Goal: Task Accomplishment & Management: Manage account settings

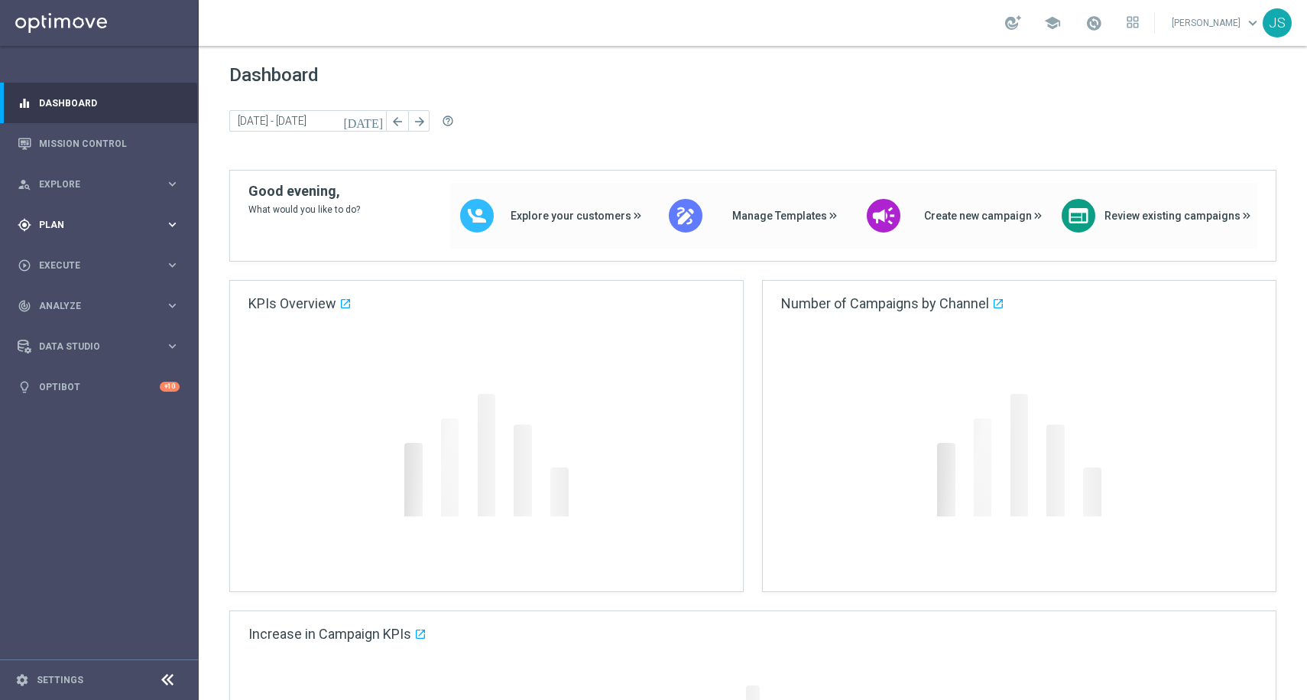
click at [174, 223] on icon "keyboard_arrow_right" at bounding box center [172, 224] width 15 height 15
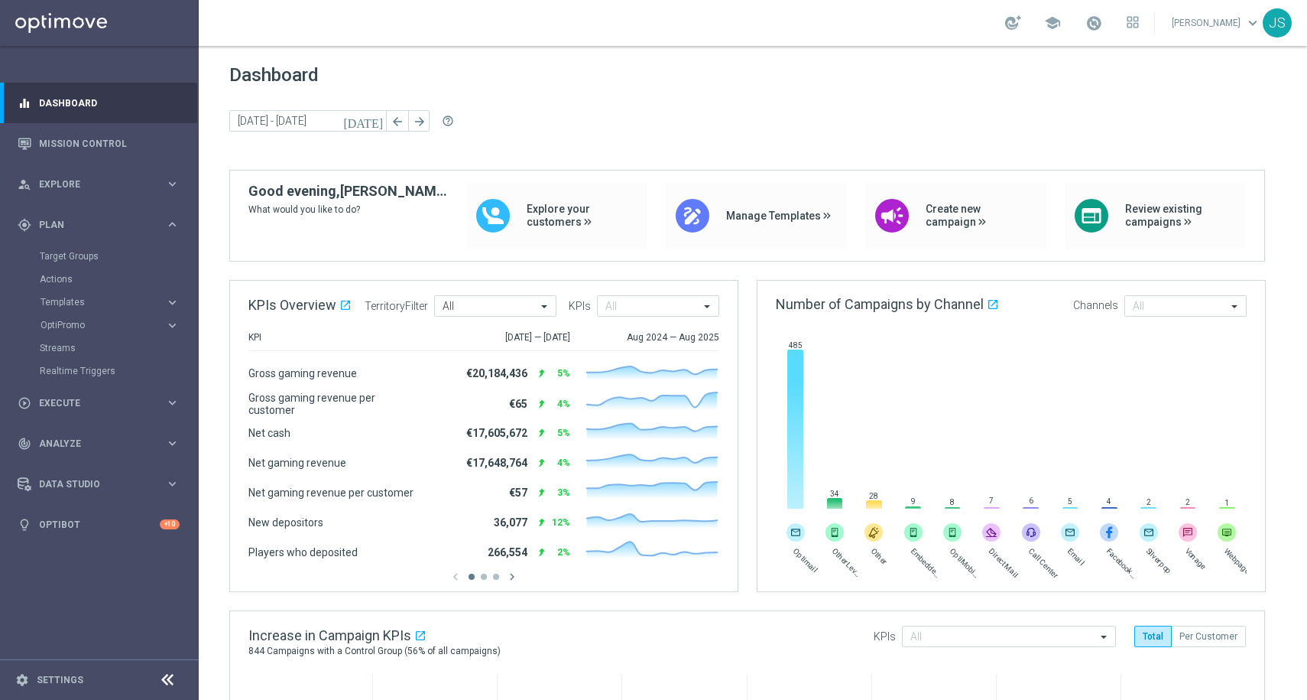
click at [94, 294] on accordion "Templates keyboard_arrow_right Optimail OptiMobile In-App OptiMobile Push Embed…" at bounding box center [119, 302] width 158 height 23
click at [93, 291] on accordion "Templates keyboard_arrow_right Optimail OptiMobile In-App OptiMobile Push Embed…" at bounding box center [119, 302] width 158 height 23
click at [79, 276] on link "Actions" at bounding box center [99, 279] width 119 height 12
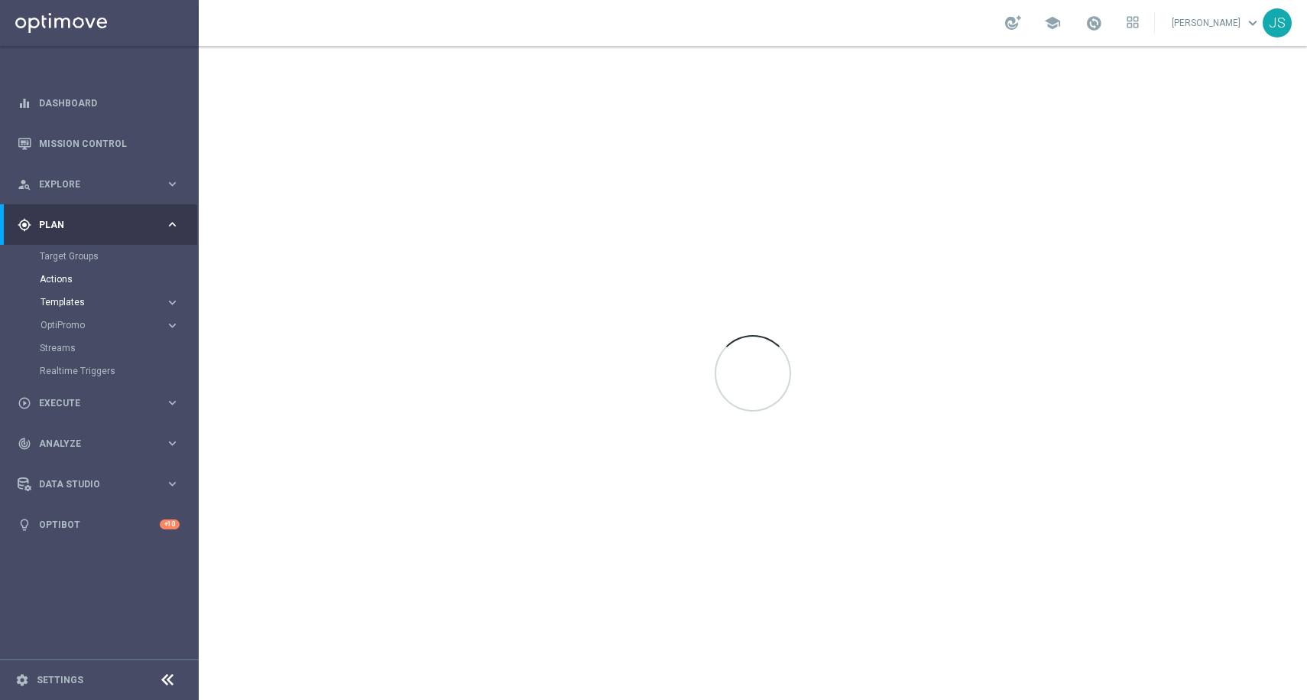
click at [78, 303] on span "Templates" at bounding box center [95, 301] width 109 height 9
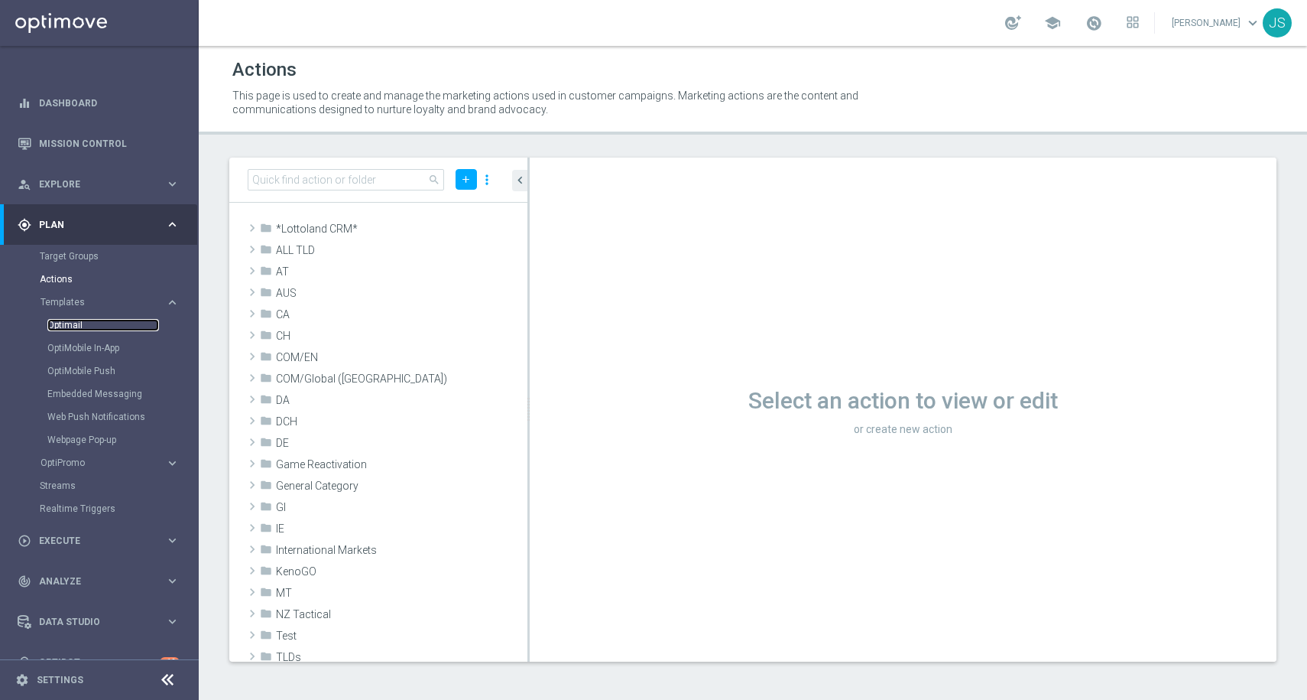
click at [67, 319] on link "Optimail" at bounding box center [103, 325] width 112 height 12
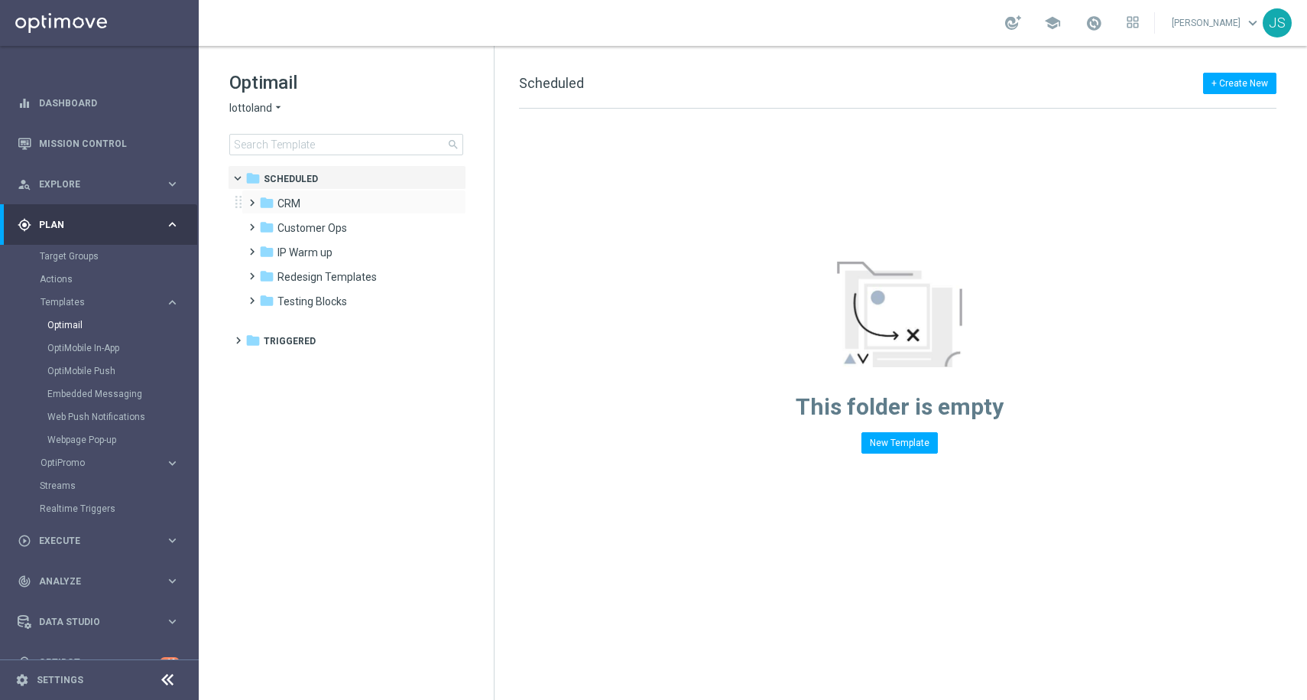
click at [249, 199] on span at bounding box center [248, 196] width 7 height 6
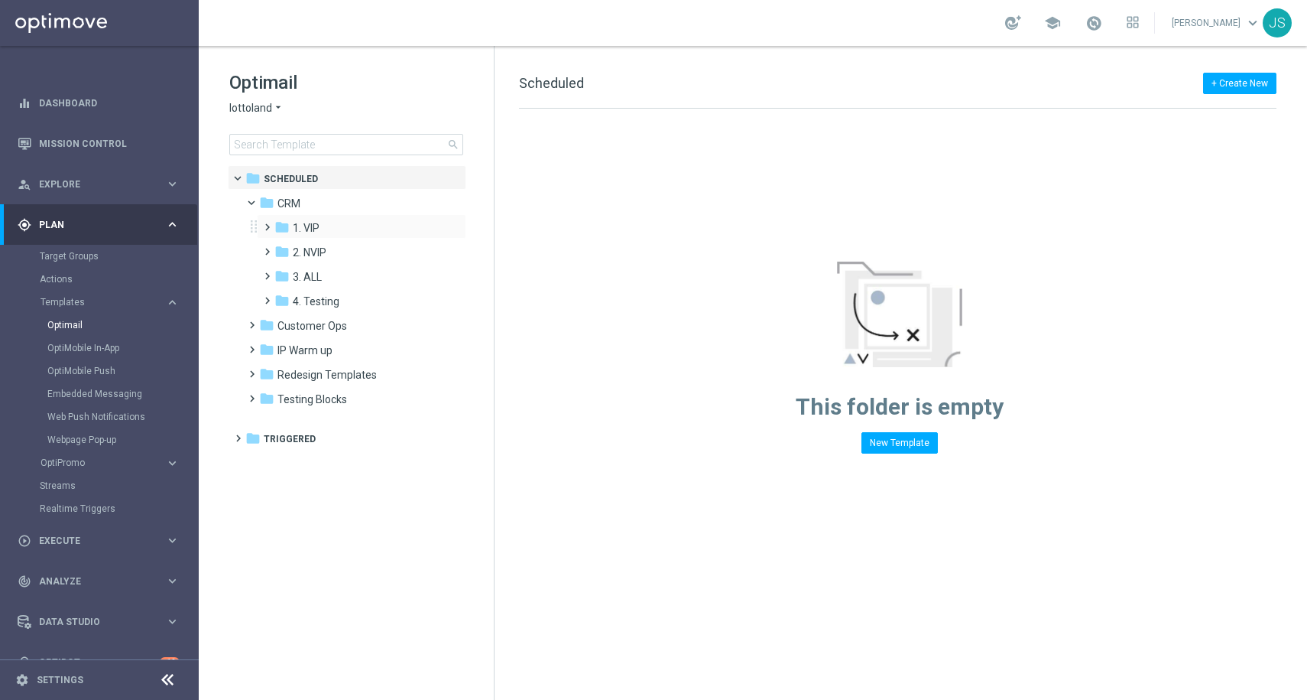
click at [268, 223] on span at bounding box center [264, 220] width 7 height 6
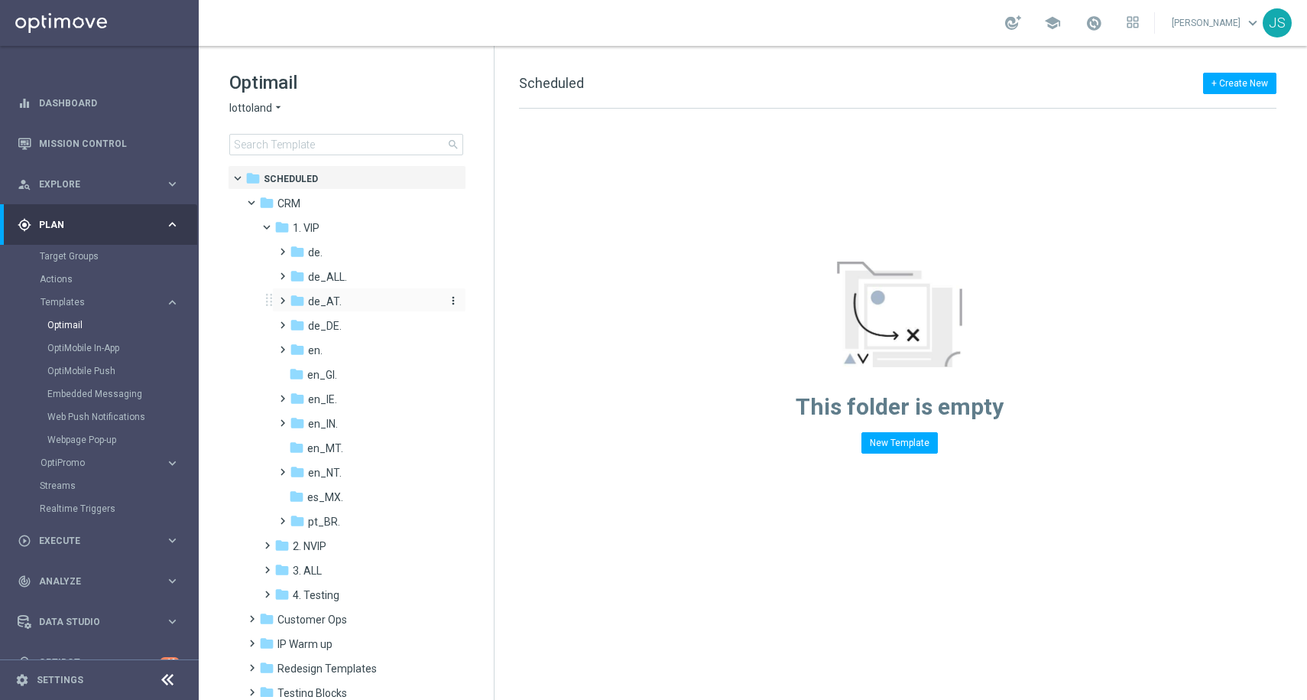
click at [308, 298] on span "de_AT." at bounding box center [325, 301] width 34 height 14
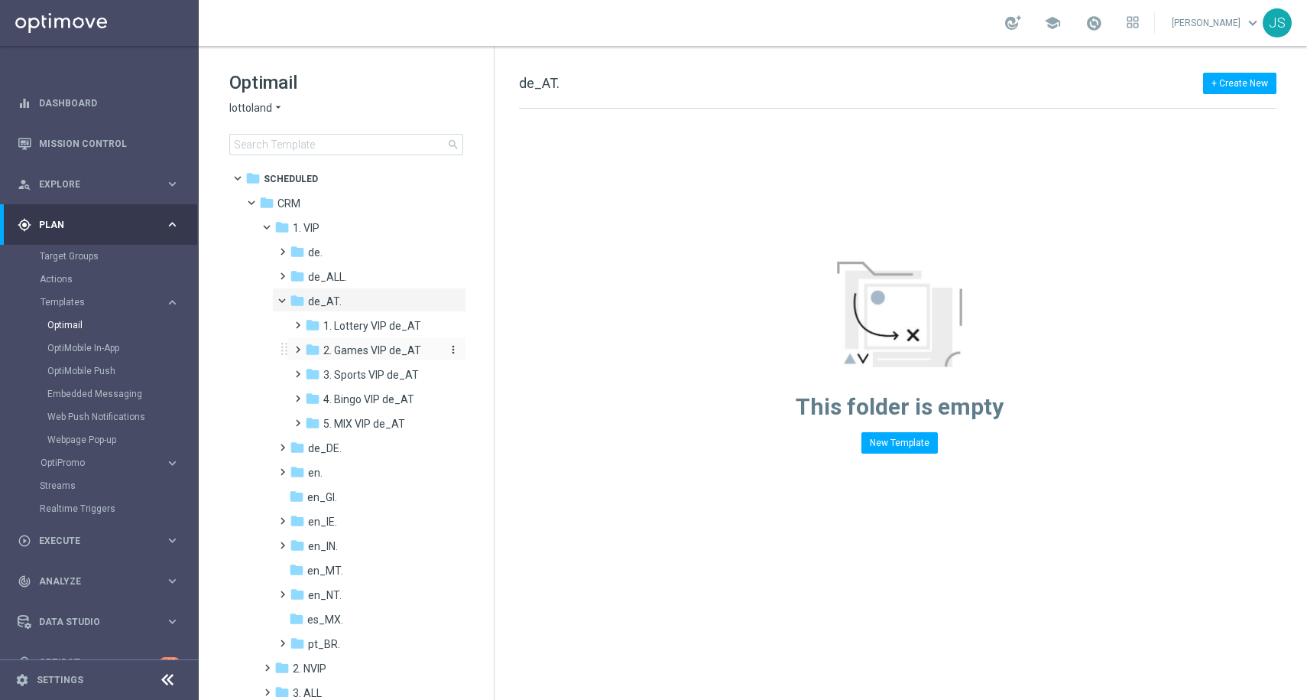
click at [334, 345] on span "2. Games VIP de_AT" at bounding box center [372, 350] width 98 height 14
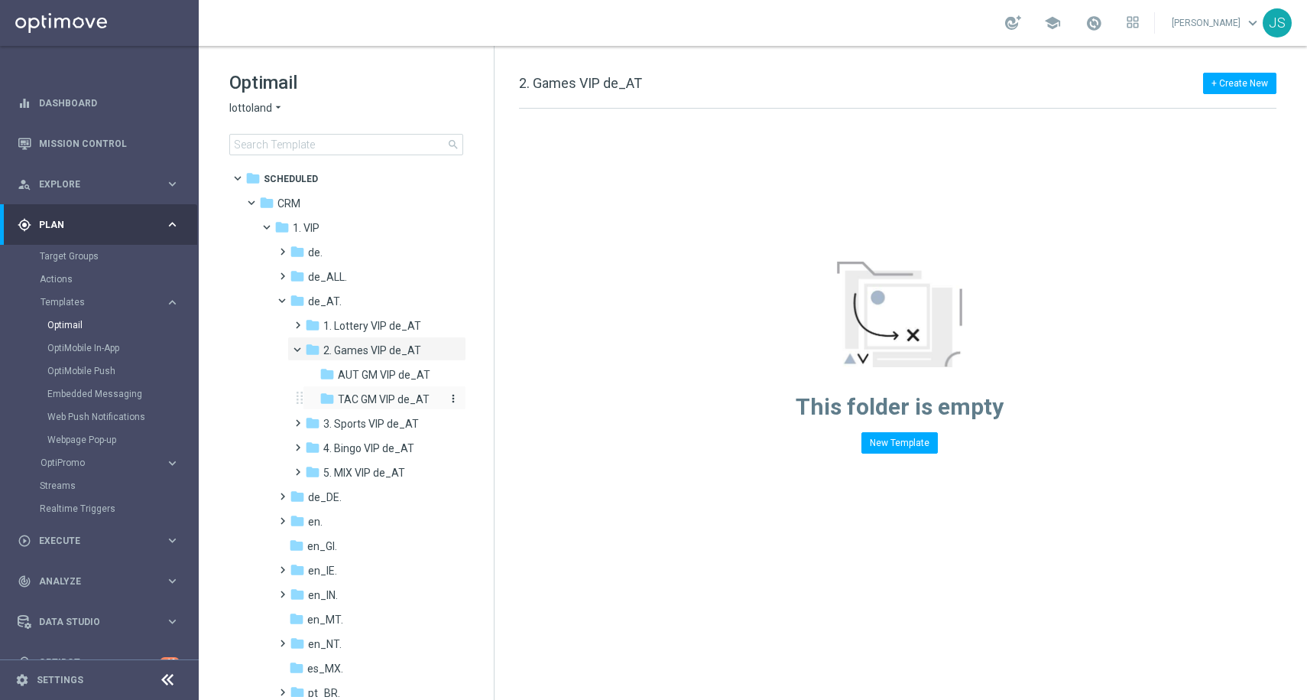
click at [363, 397] on span "TAC GM VIP de_AT" at bounding box center [384, 399] width 92 height 14
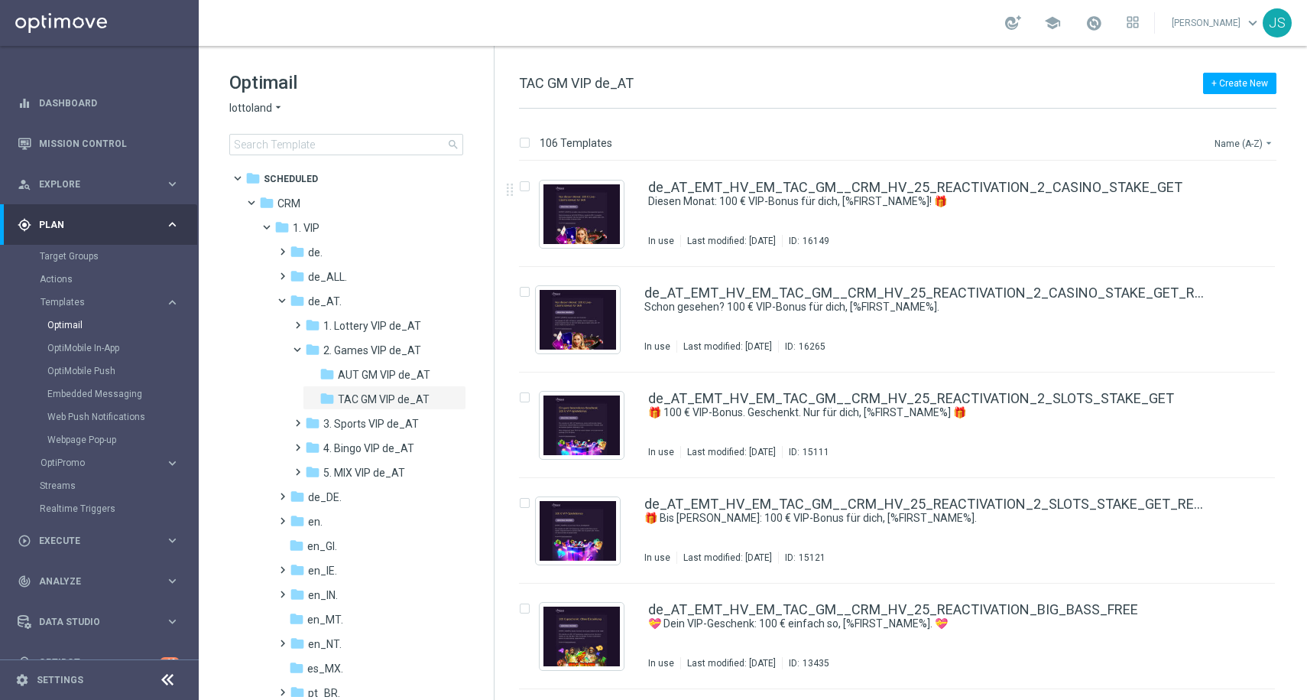
click at [1242, 141] on button "Name (A-Z) arrow_drop_down" at bounding box center [1244, 143] width 63 height 18
click at [1211, 212] on span "Date Modified (Newest)" at bounding box center [1218, 211] width 102 height 11
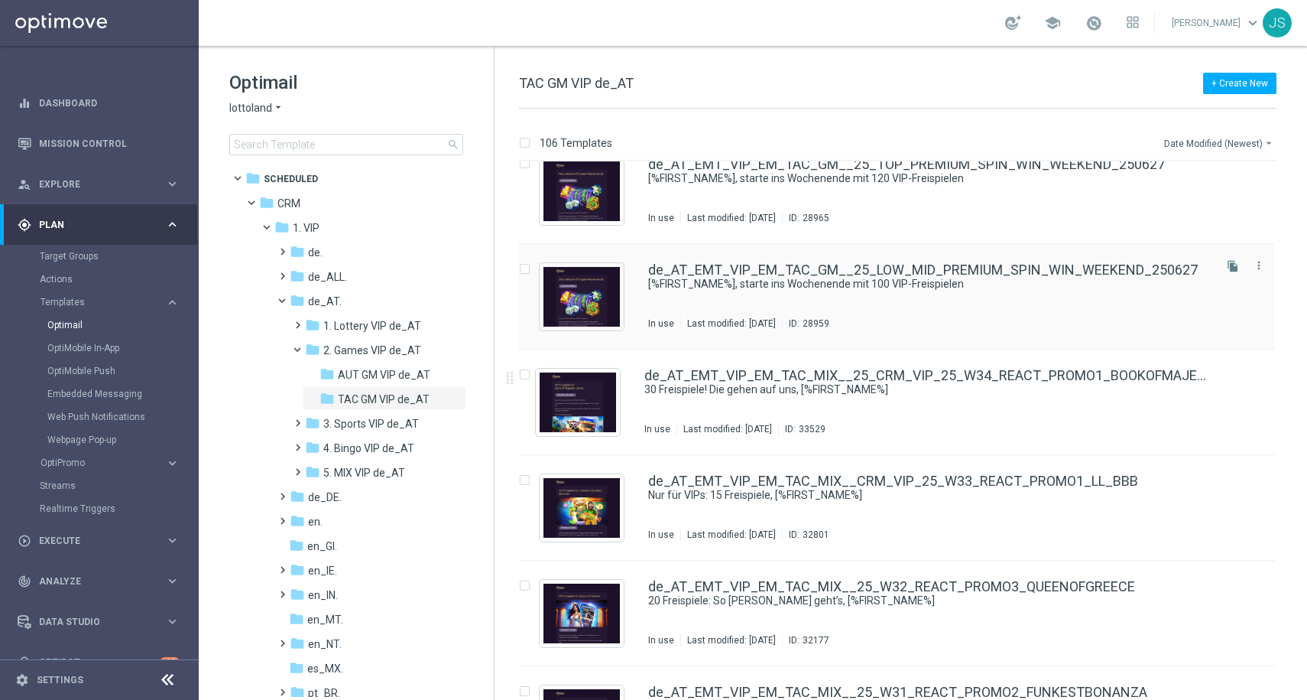
scroll to position [346, 0]
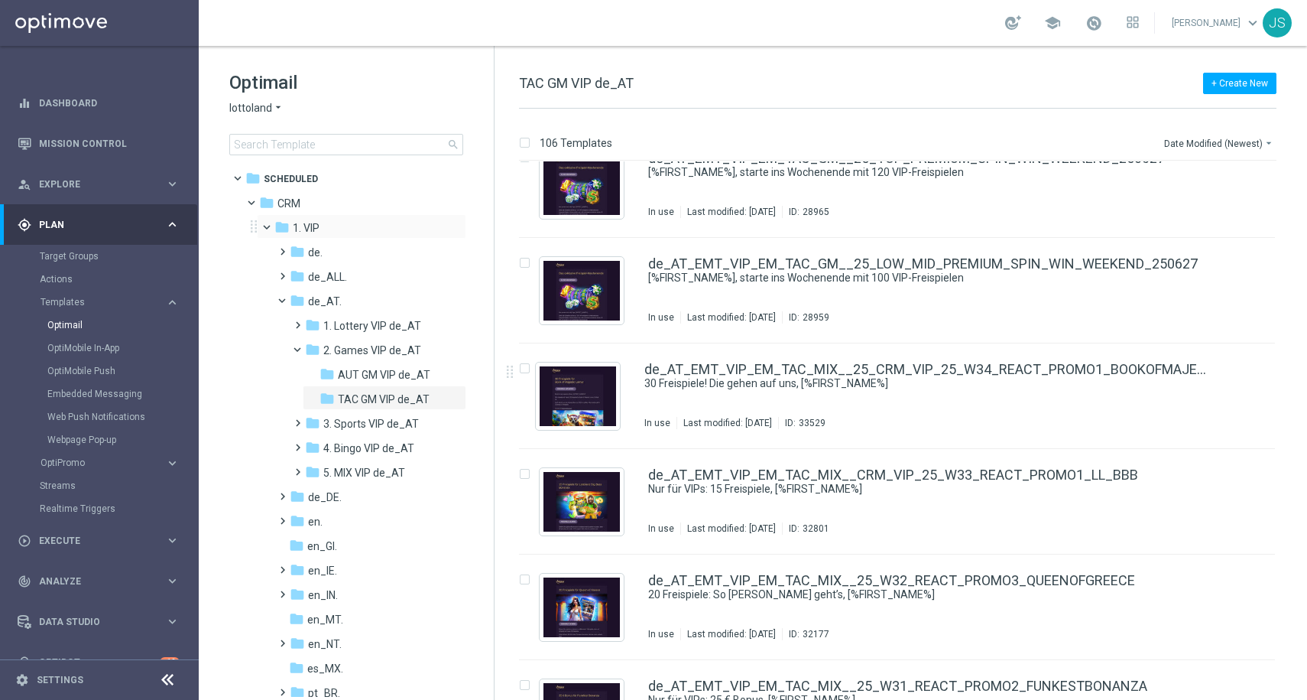
click at [271, 227] on span at bounding box center [274, 223] width 6 height 7
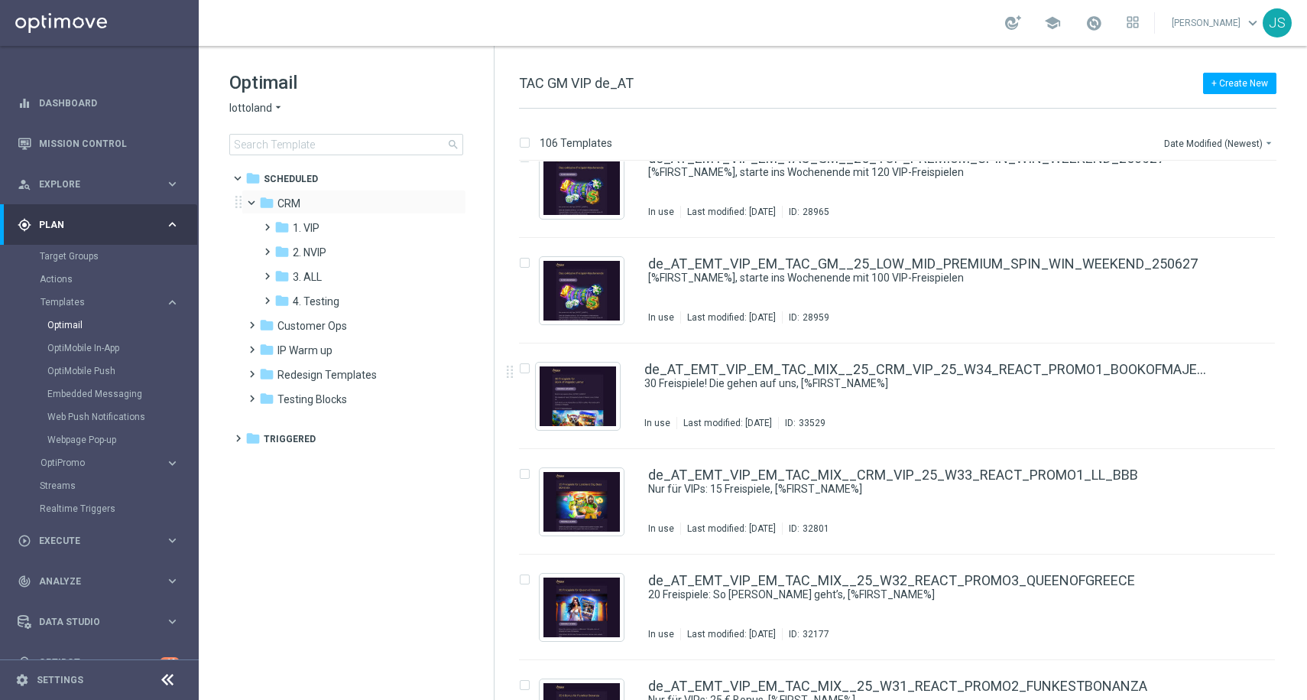
click at [255, 203] on span at bounding box center [258, 199] width 6 height 7
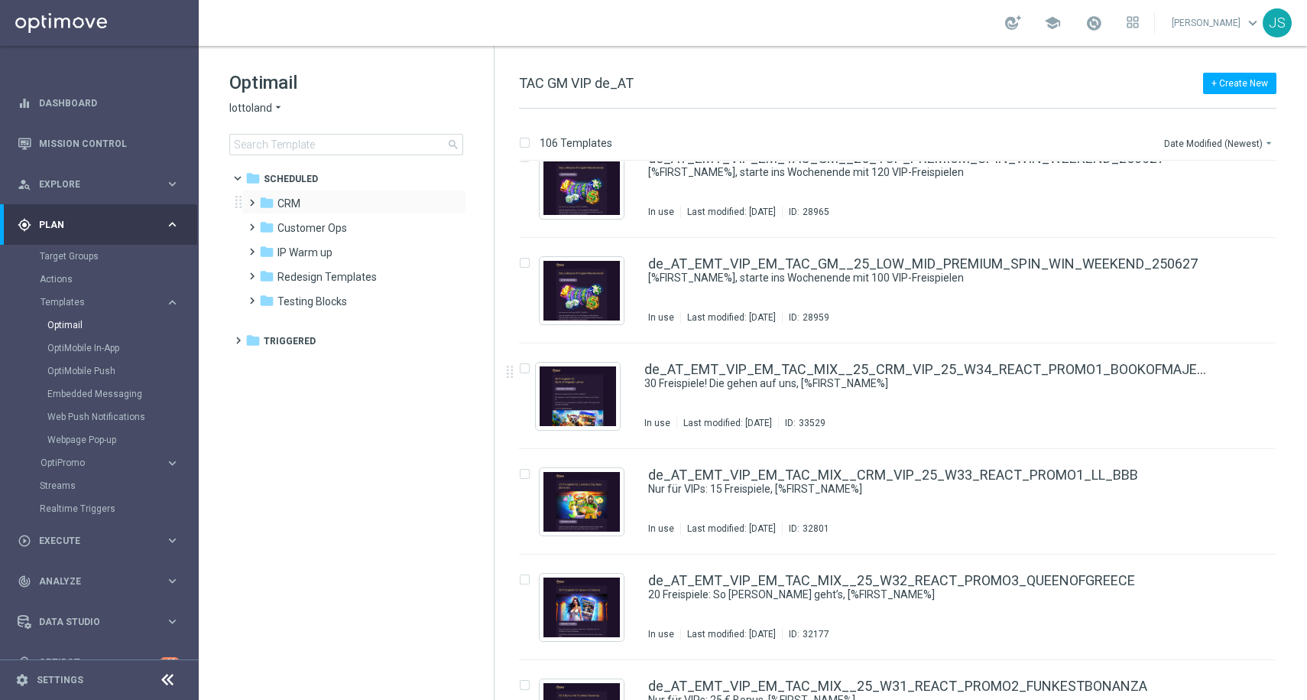
click at [248, 199] on span at bounding box center [248, 196] width 7 height 6
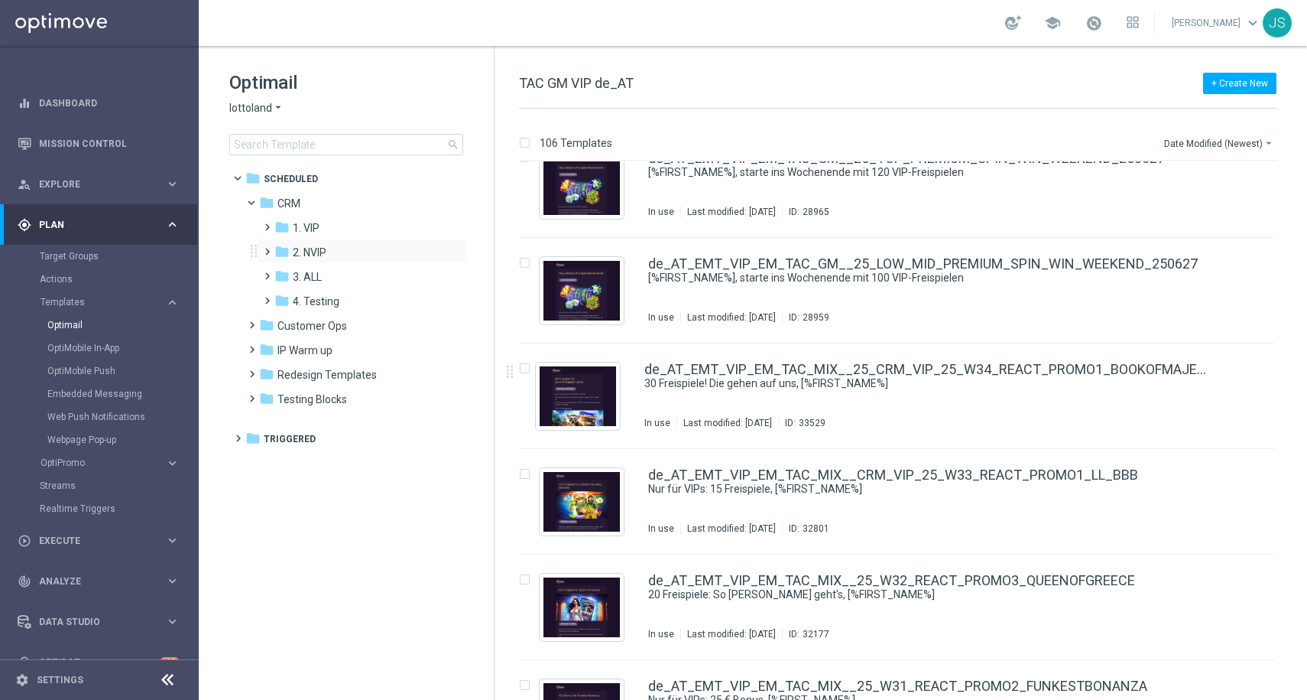
click at [261, 248] on span at bounding box center [264, 245] width 7 height 6
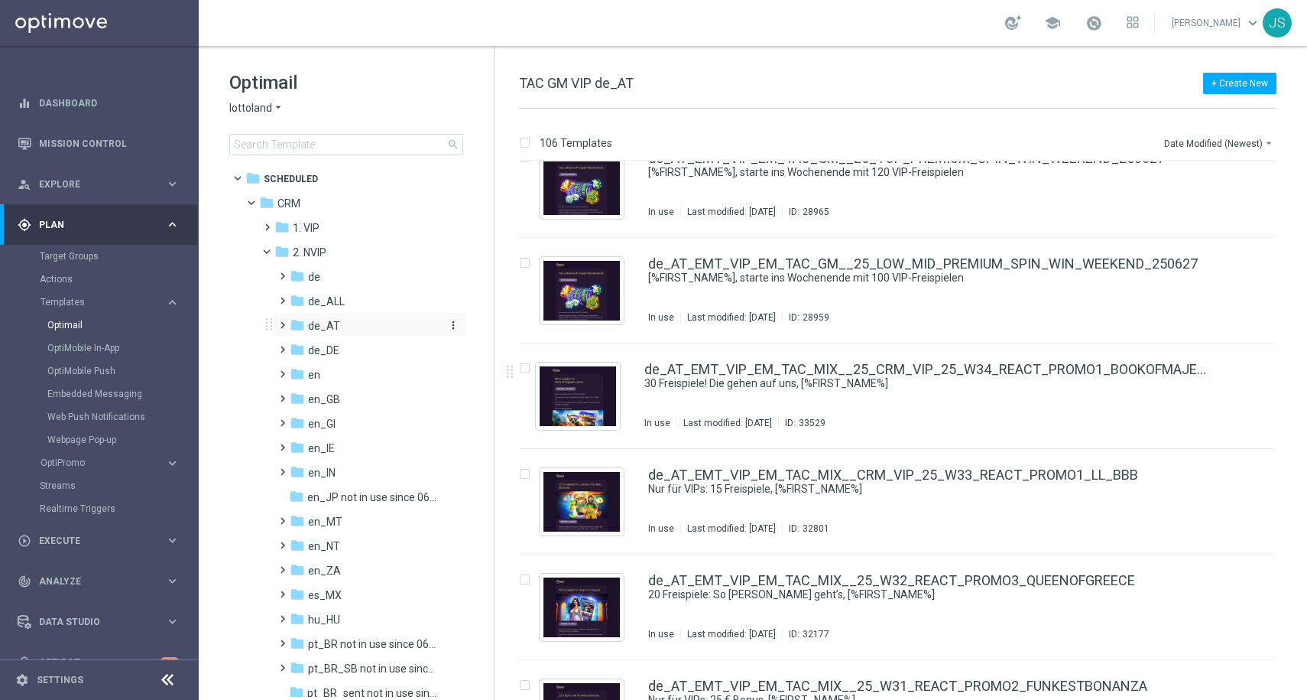
click at [308, 328] on span "de_AT" at bounding box center [324, 326] width 32 height 14
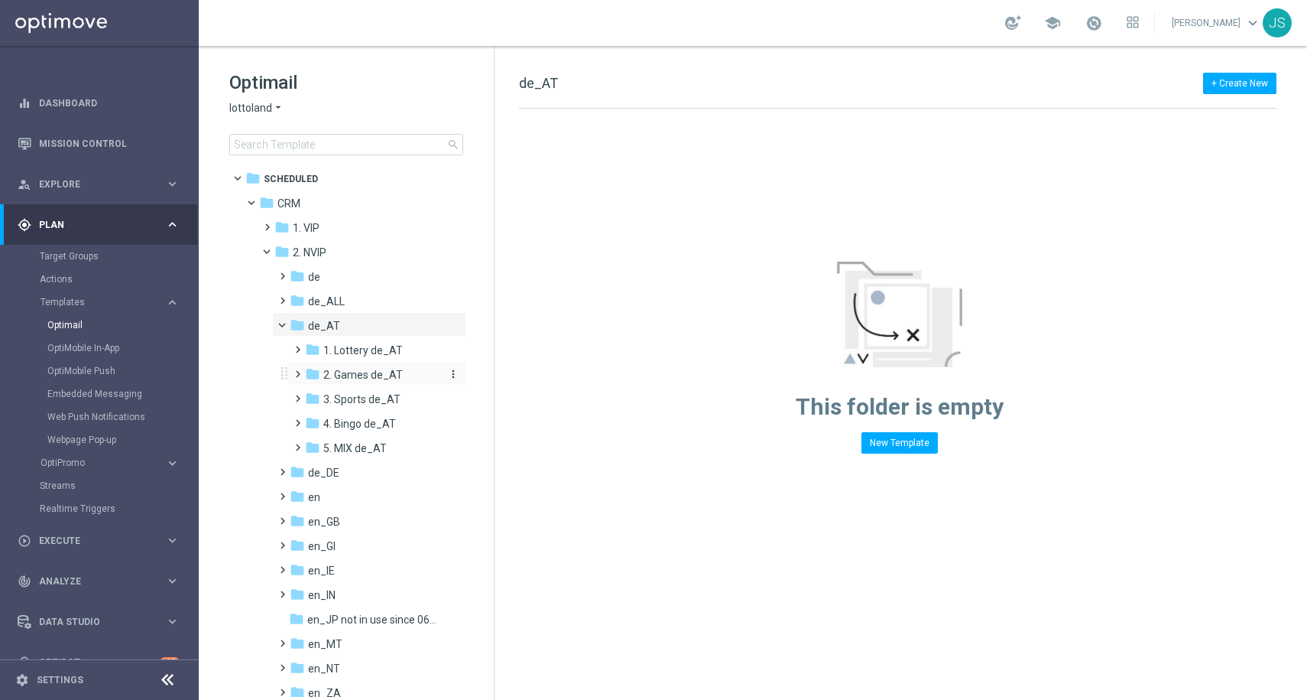
click at [344, 372] on span "2. Games de_AT" at bounding box center [363, 375] width 80 height 14
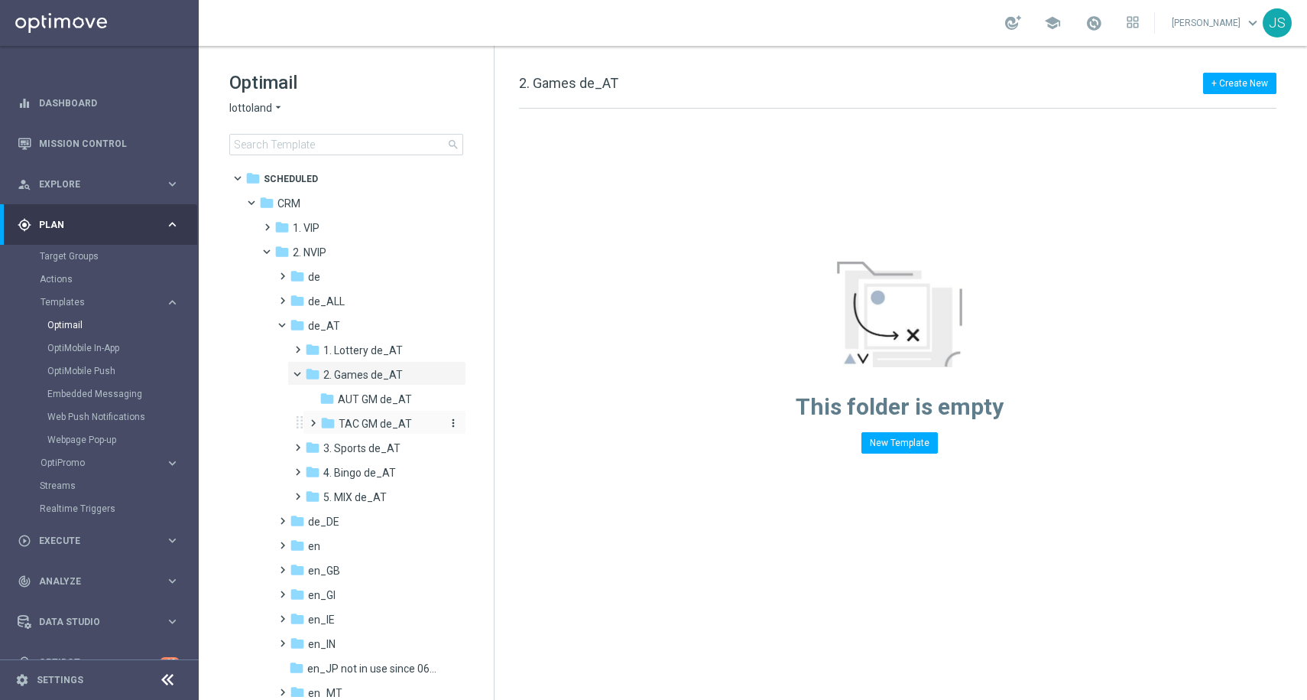
click at [391, 427] on span "TAC GM de_AT" at bounding box center [375, 424] width 73 height 14
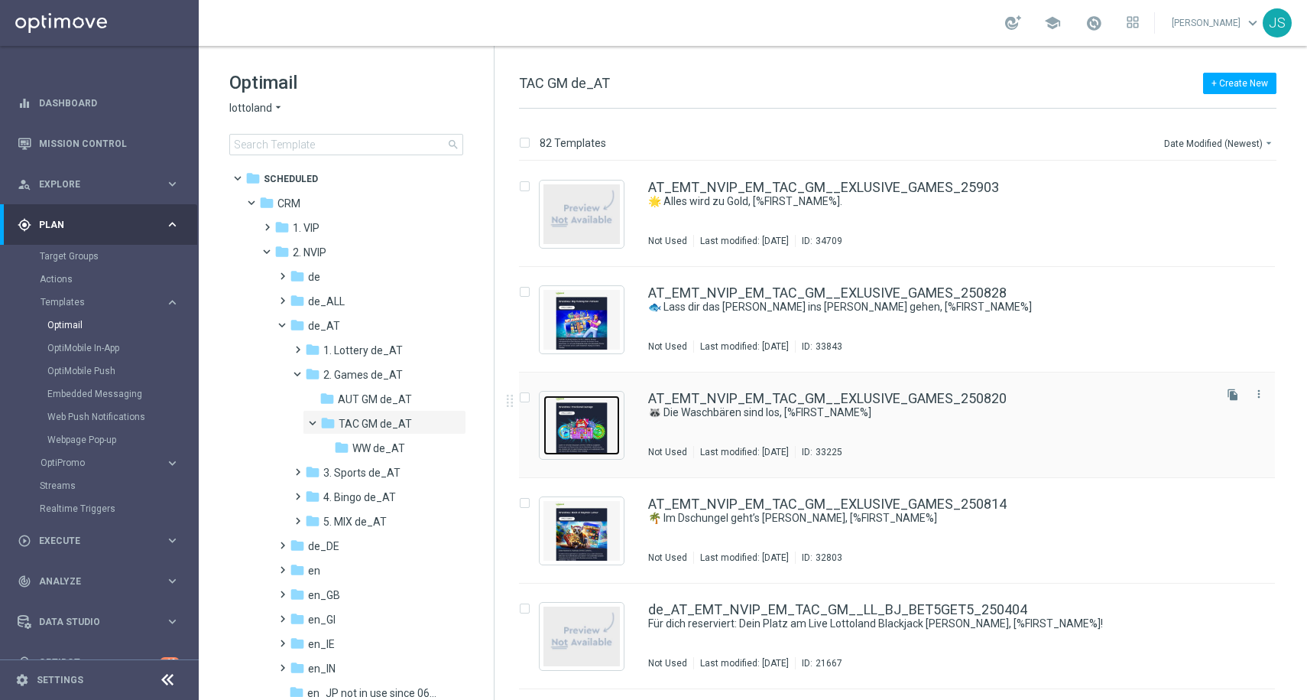
click at [611, 424] on img "Press SPACE to select this row." at bounding box center [582, 425] width 76 height 60
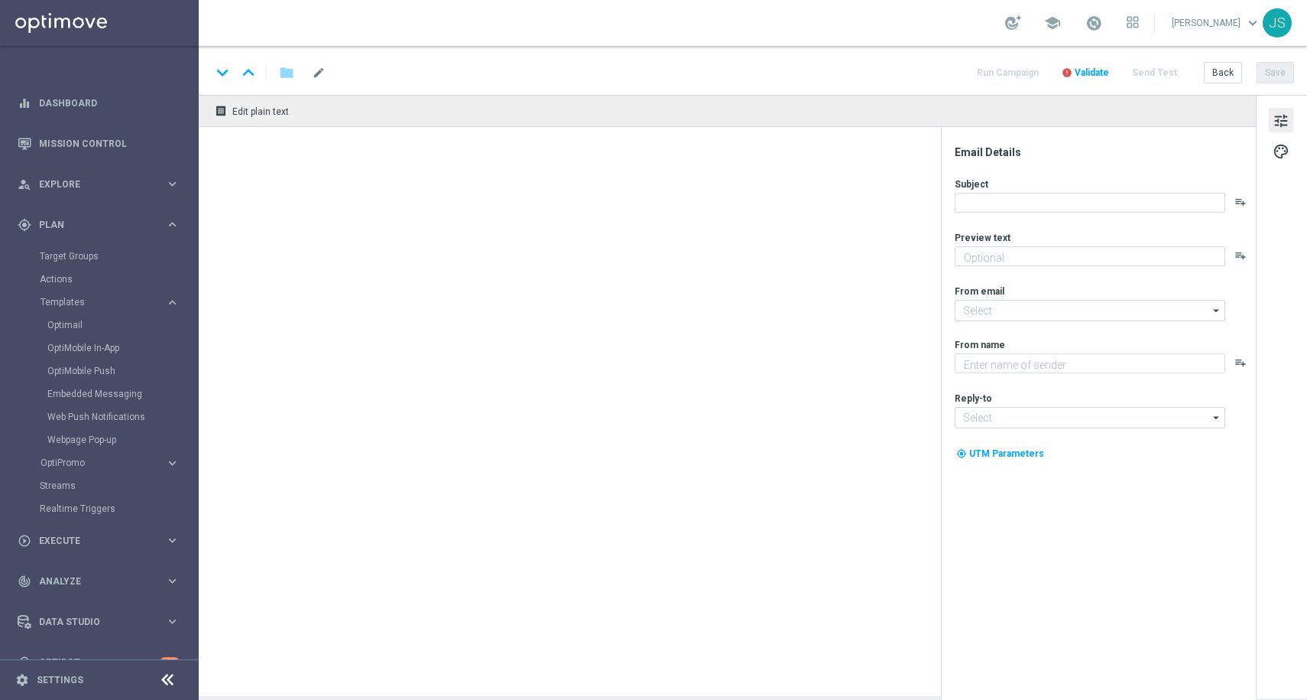
type textarea "Jetzt exklusiv im Lottoland"
type textarea "Lottoland"
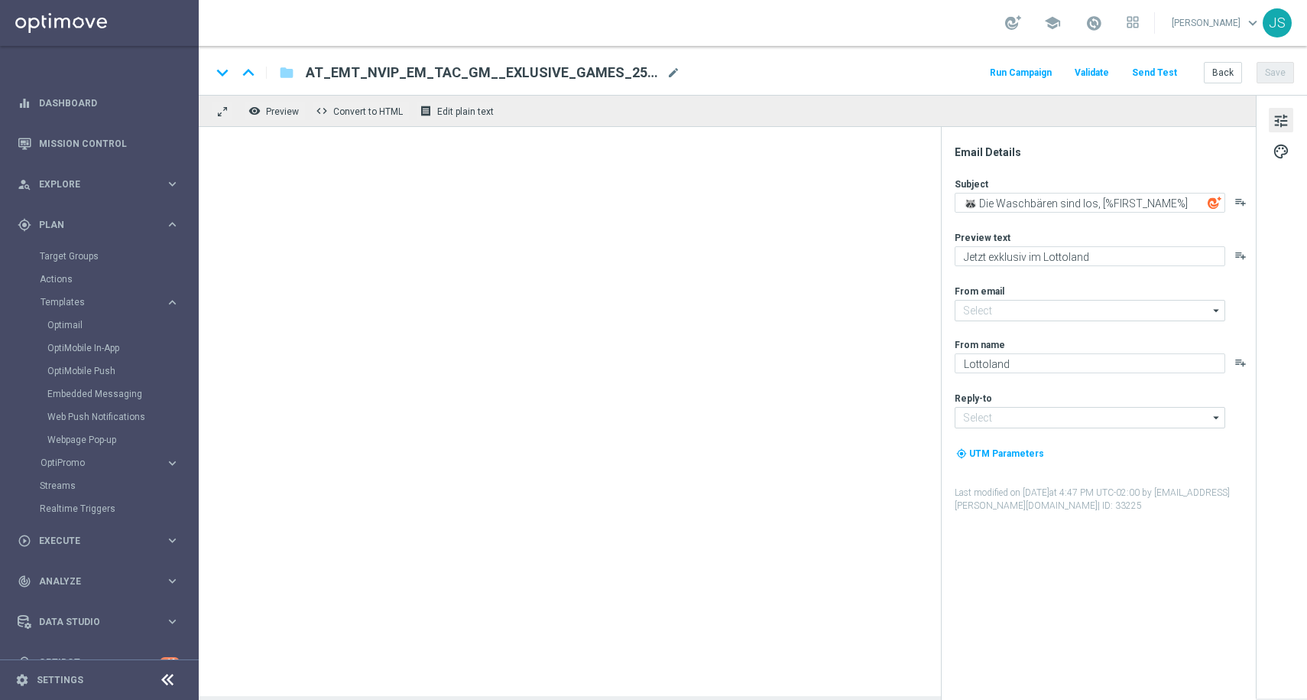
type input "mail@crm.lottoland.com"
type input "service@lottoland.com"
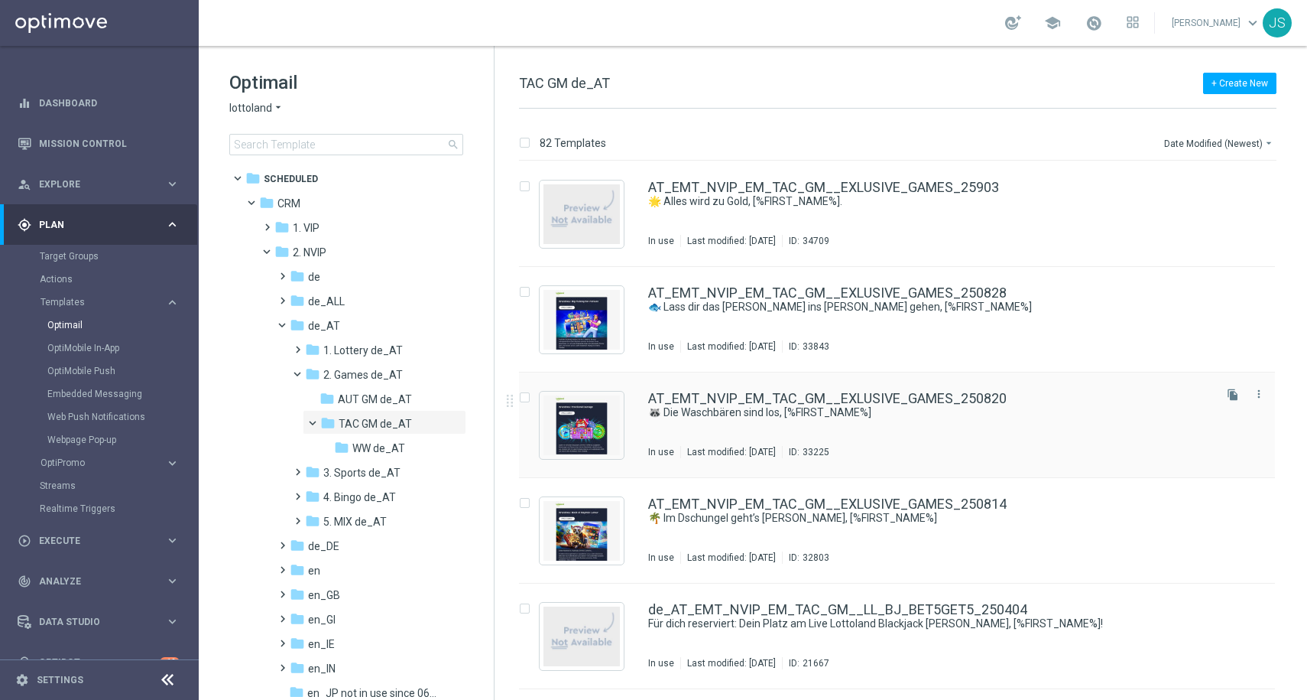
click at [534, 394] on label "Press SPACE to select this row." at bounding box center [536, 398] width 5 height 14
click at [525, 398] on input "Press SPACE to select this row." at bounding box center [524, 400] width 10 height 10
checkbox input "true"
click at [1036, 129] on div "file_copy Duplicate send Move drive_file_move Copy to delete_forever Delete" at bounding box center [1138, 140] width 277 height 24
click at [1035, 137] on p "Duplicate" at bounding box center [1039, 143] width 42 height 12
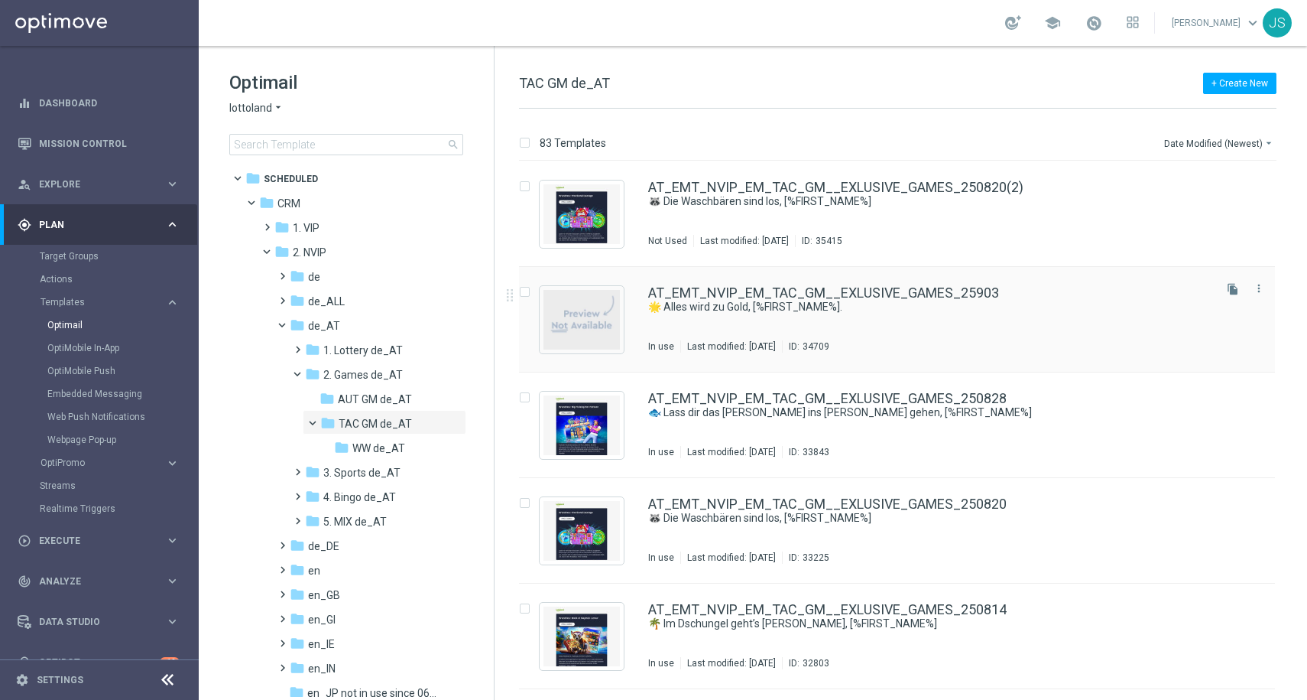
scroll to position [2, 0]
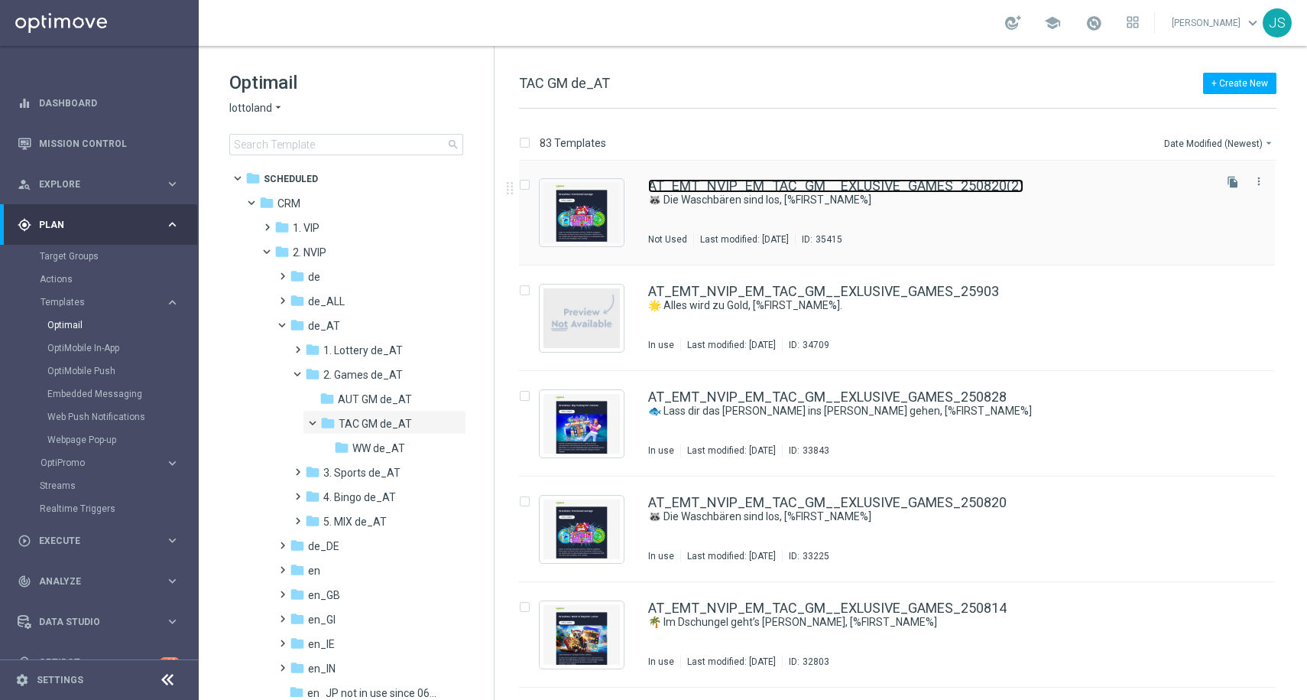
click at [719, 191] on link "AT_EMT_NVIP_EM_TAC_GM__EXLUSIVE_GAMES_250820(2)" at bounding box center [835, 186] width 375 height 14
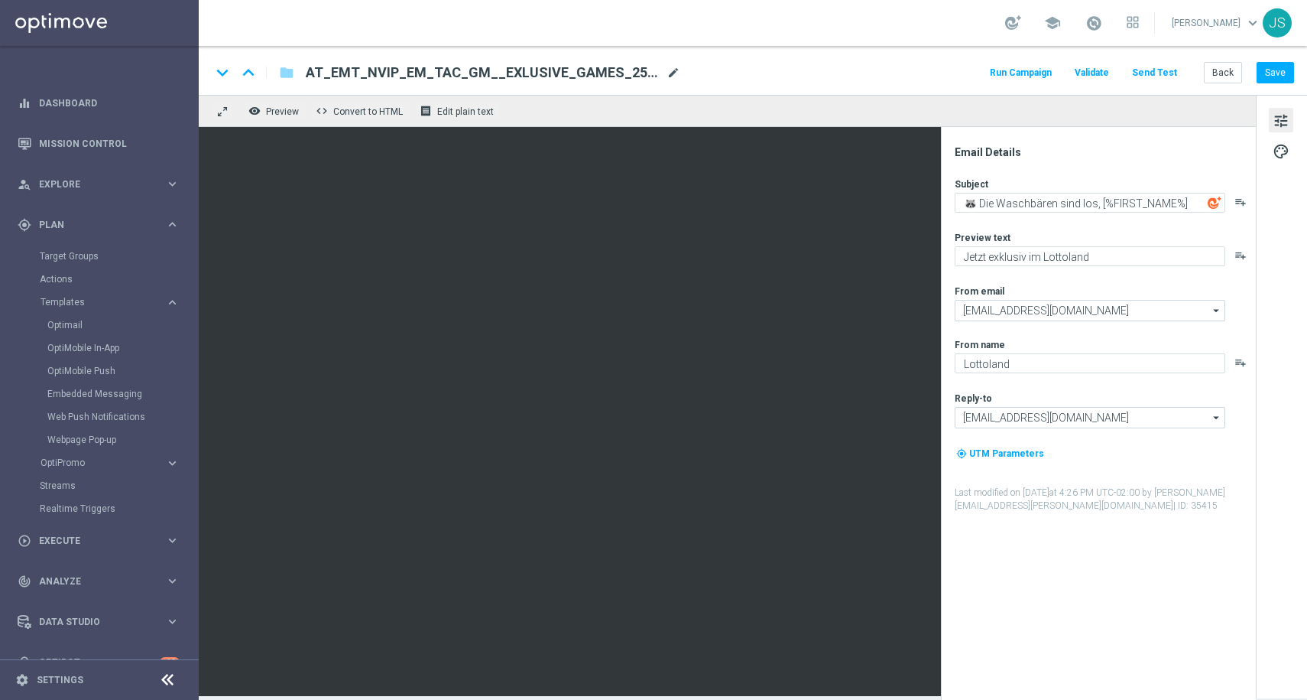
click at [671, 70] on span "mode_edit" at bounding box center [674, 73] width 14 height 14
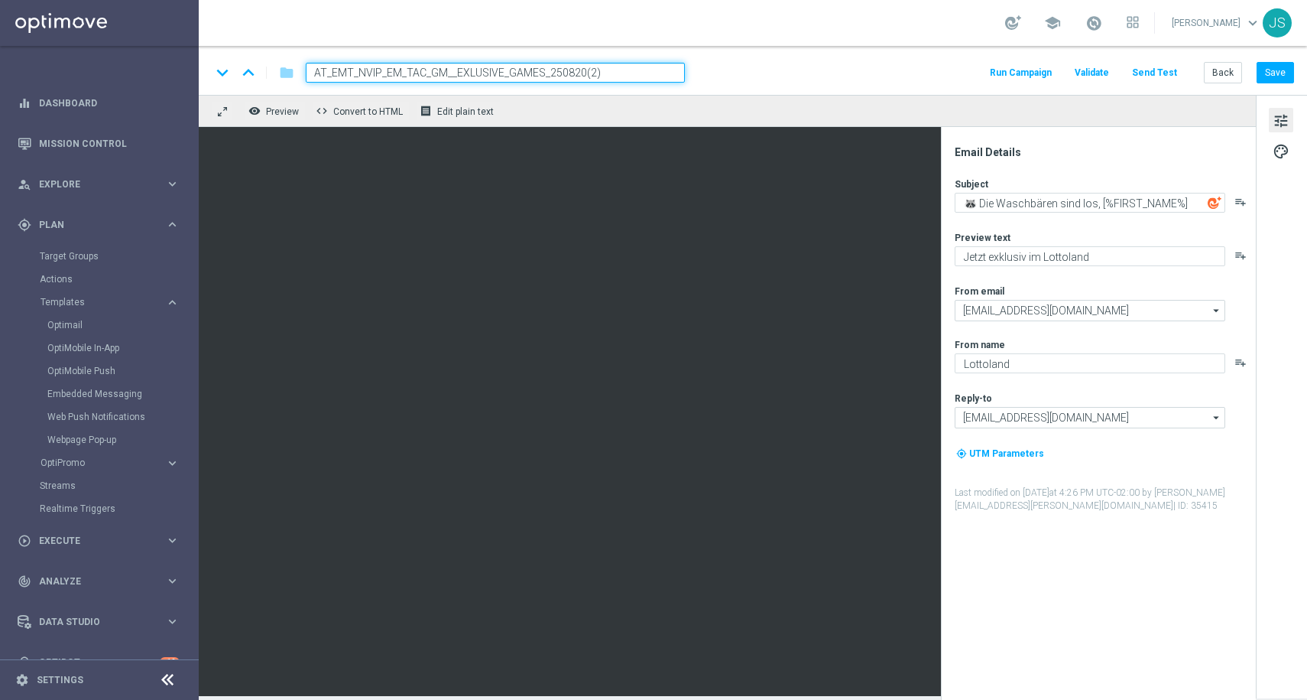
click at [612, 80] on input "AT_EMT_NVIP_EM_TAC_GM__EXLUSIVE_GAMES_250820(2)" at bounding box center [495, 73] width 379 height 20
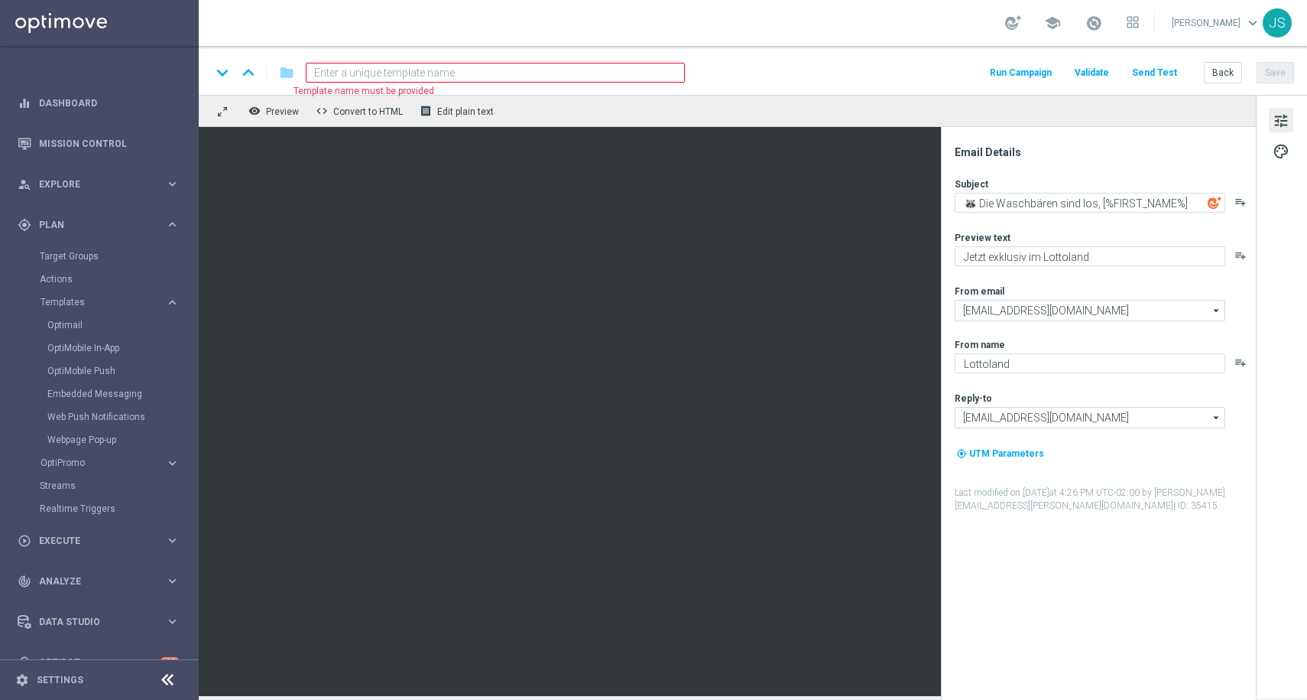
paste input "AT_EMT_NVIP_EM_TAC_GM__BONUS_BACK_250911"
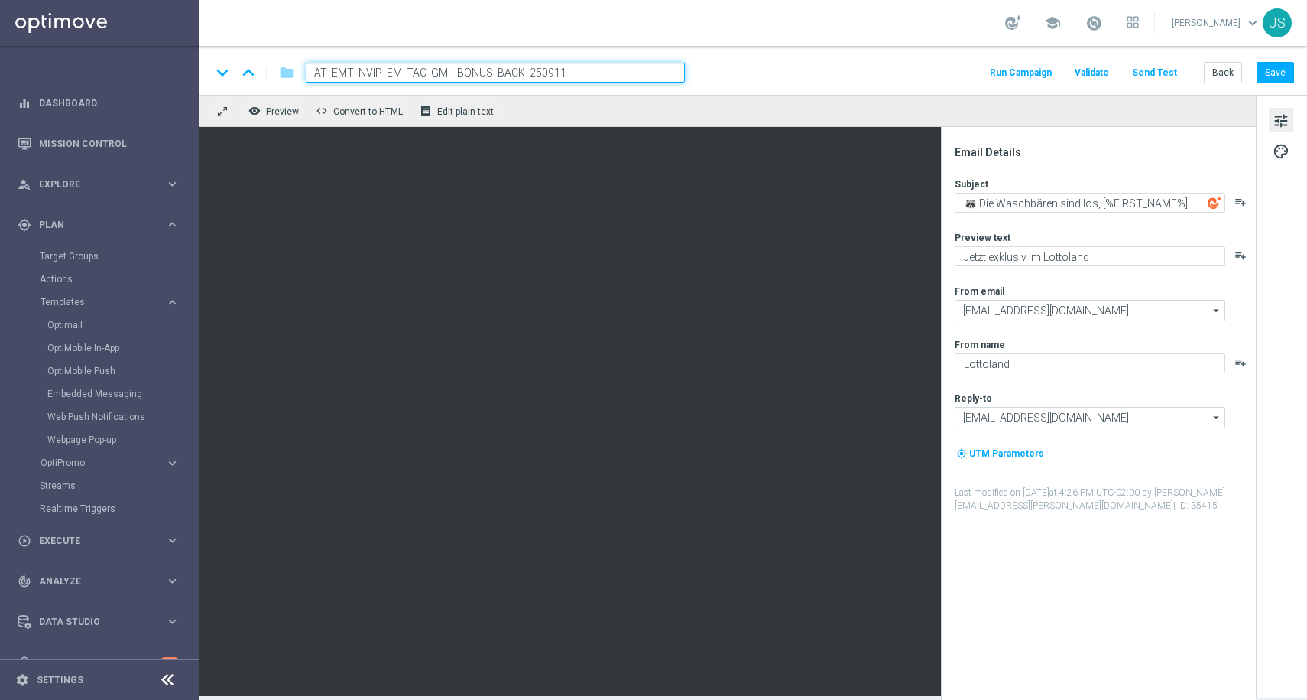
type input "AT_EMT_NVIP_EM_TAC_GM__BONUS_BACK_250911"
click at [757, 76] on div "keyboard_arrow_down keyboard_arrow_up folder AT_EMT_NVIP_EM_TAC_GM__BONUS_BACK_…" at bounding box center [752, 73] width 1083 height 20
click at [760, 101] on div "remove_red_eye Preview code Convert to HTML receipt Edit plain text" at bounding box center [727, 111] width 1057 height 32
click at [758, 115] on div "remove_red_eye Preview code Convert to HTML receipt Edit plain text" at bounding box center [727, 111] width 1057 height 32
click at [781, 75] on div "keyboard_arrow_down keyboard_arrow_up folder AT_EMT_NVIP_EM_TAC_GM__BONUS_BACK_…" at bounding box center [752, 73] width 1083 height 20
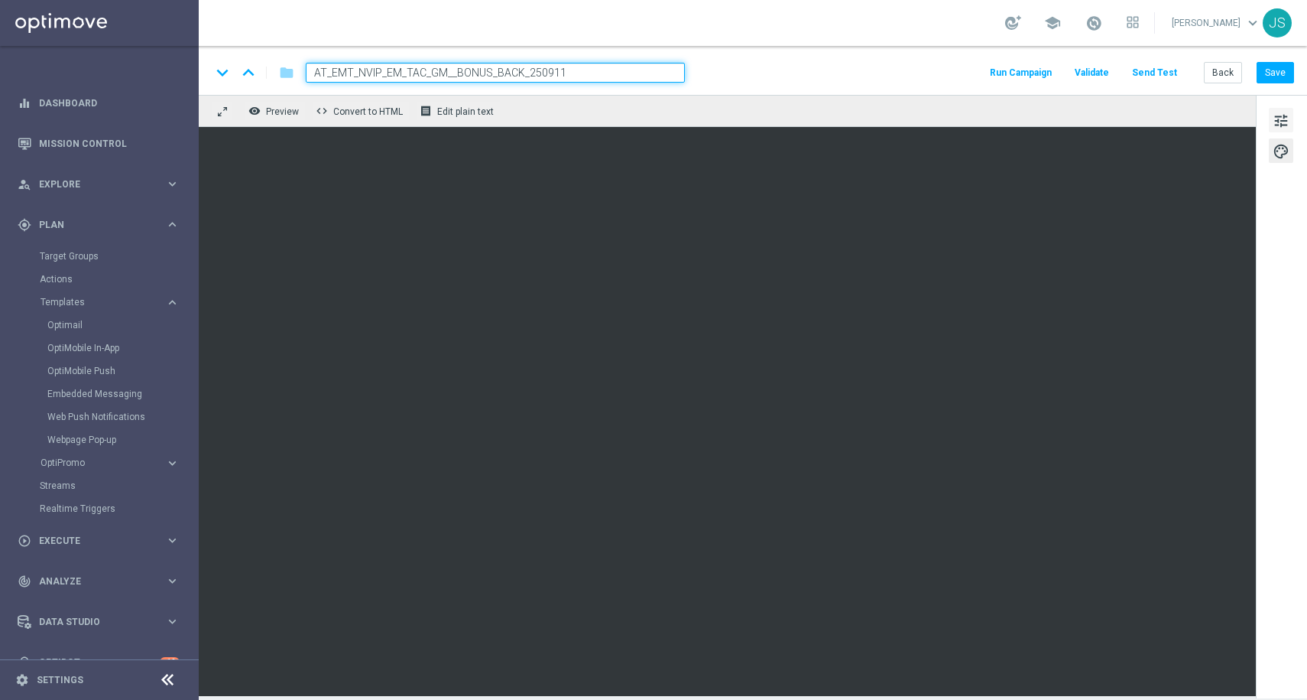
click at [1288, 117] on span "tune" at bounding box center [1281, 121] width 17 height 20
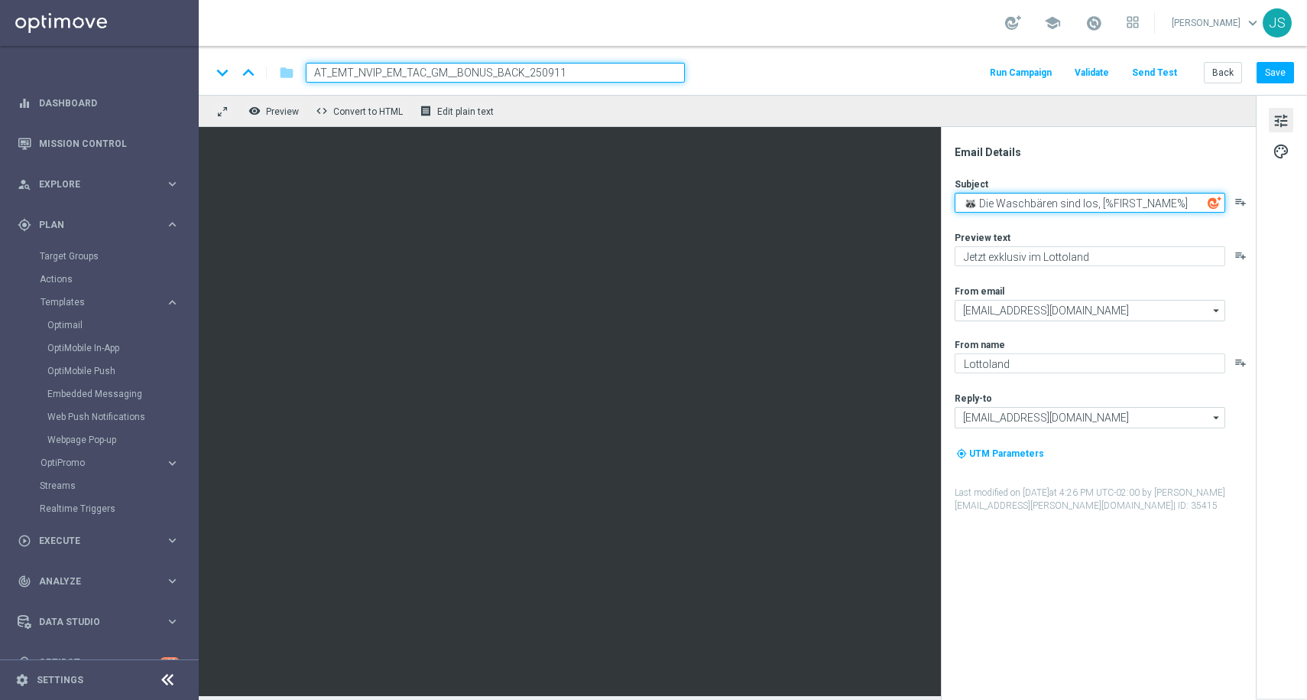
click at [1089, 202] on textarea "🦝 Die Waschbären sind los, [%FIRST_NAME%]" at bounding box center [1090, 203] width 271 height 20
paste textarea "Jeden Donnerstag: 25 % Cashback am Stammtisch, [%FIRST_NAME%]"
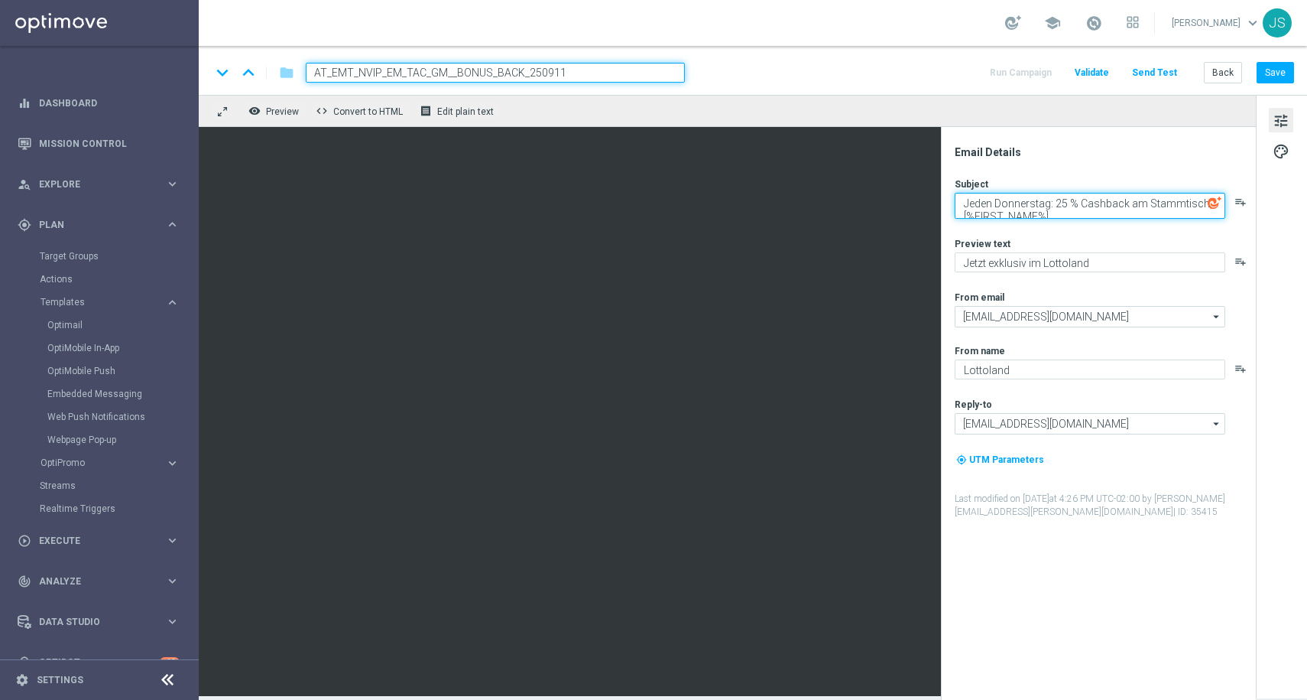
scroll to position [5, 0]
type textarea "Jeden Donnerstag: 25 % Cashback am Stammtisch, [%FIRST_NAME%]"
click at [1026, 246] on div "Preview text" at bounding box center [1105, 243] width 300 height 12
click at [1026, 251] on div "Preview text Jetzt exklusiv im Lottoland playlist_add" at bounding box center [1105, 254] width 300 height 35
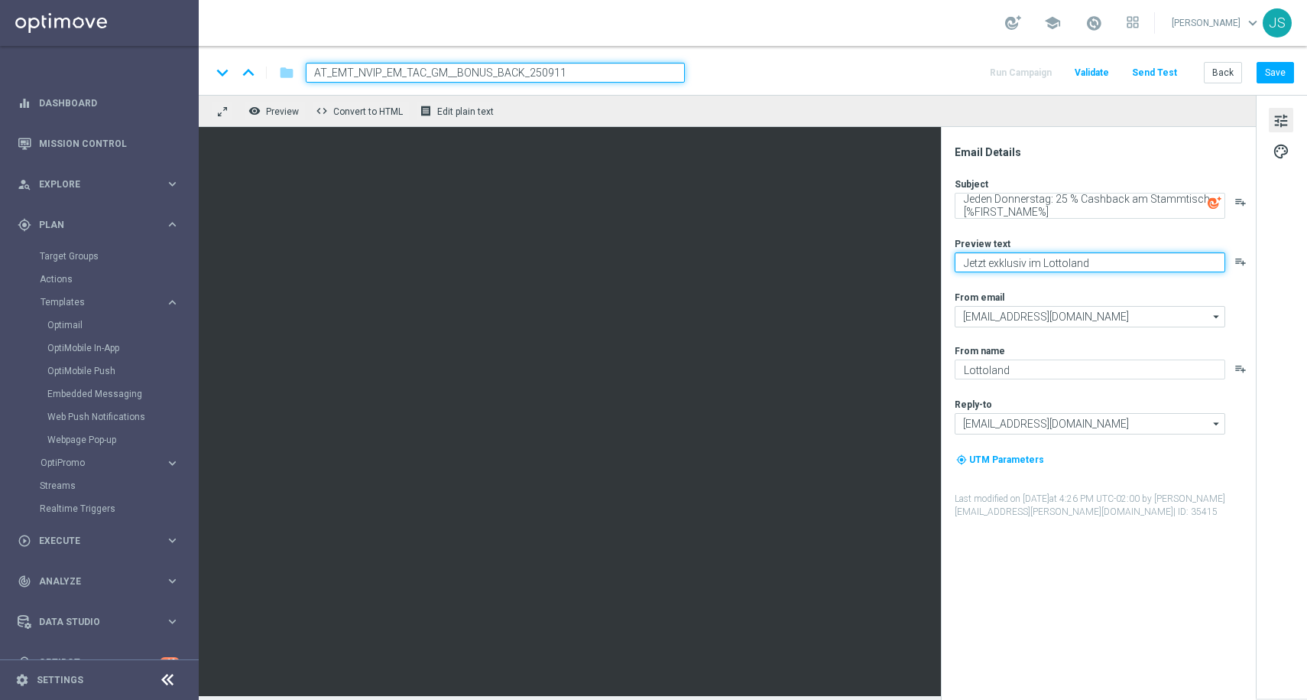
click at [1049, 262] on textarea "Jetzt exklusiv im Lottoland" at bounding box center [1090, 262] width 271 height 20
click at [1010, 265] on textarea "Jetzt exklusiv im Lottoland" at bounding box center [1090, 262] width 271 height 20
paste textarea "Erhalte bis zu 100 € Bonus zurück – jeden Donnerstag!"
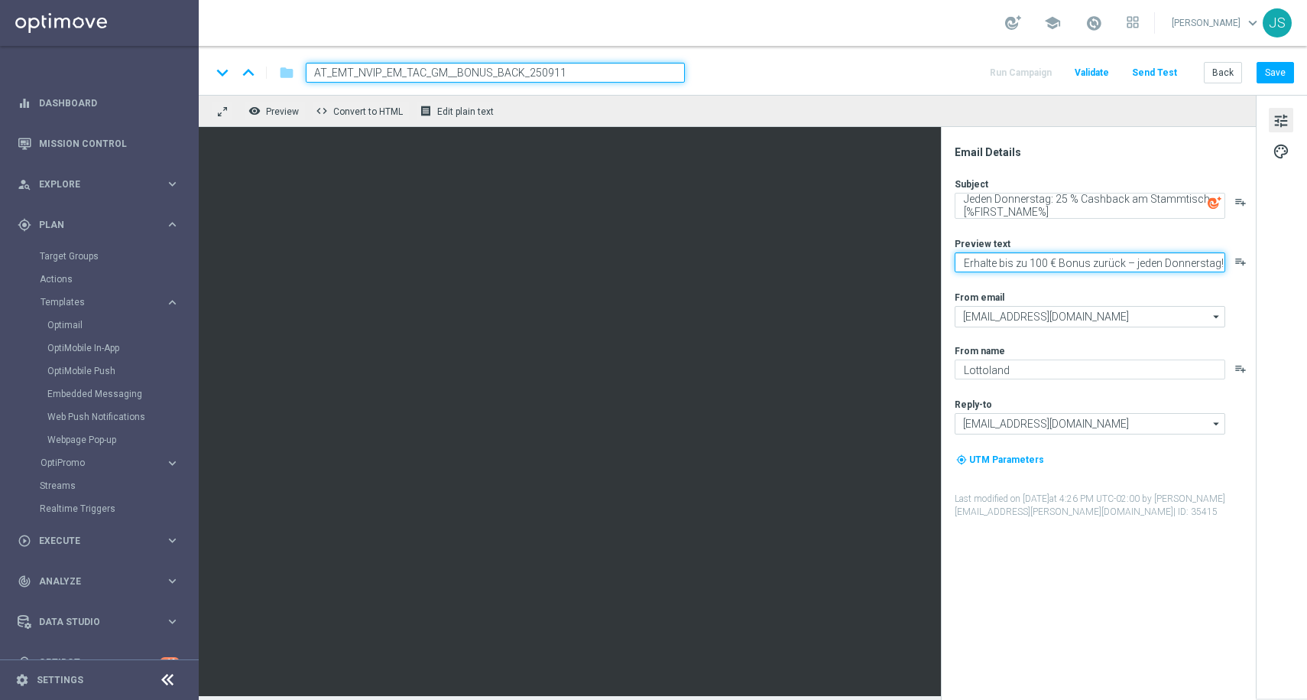
type textarea "Erhalte bis zu 100 € Bonus zurück – jeden Donnerstag!"
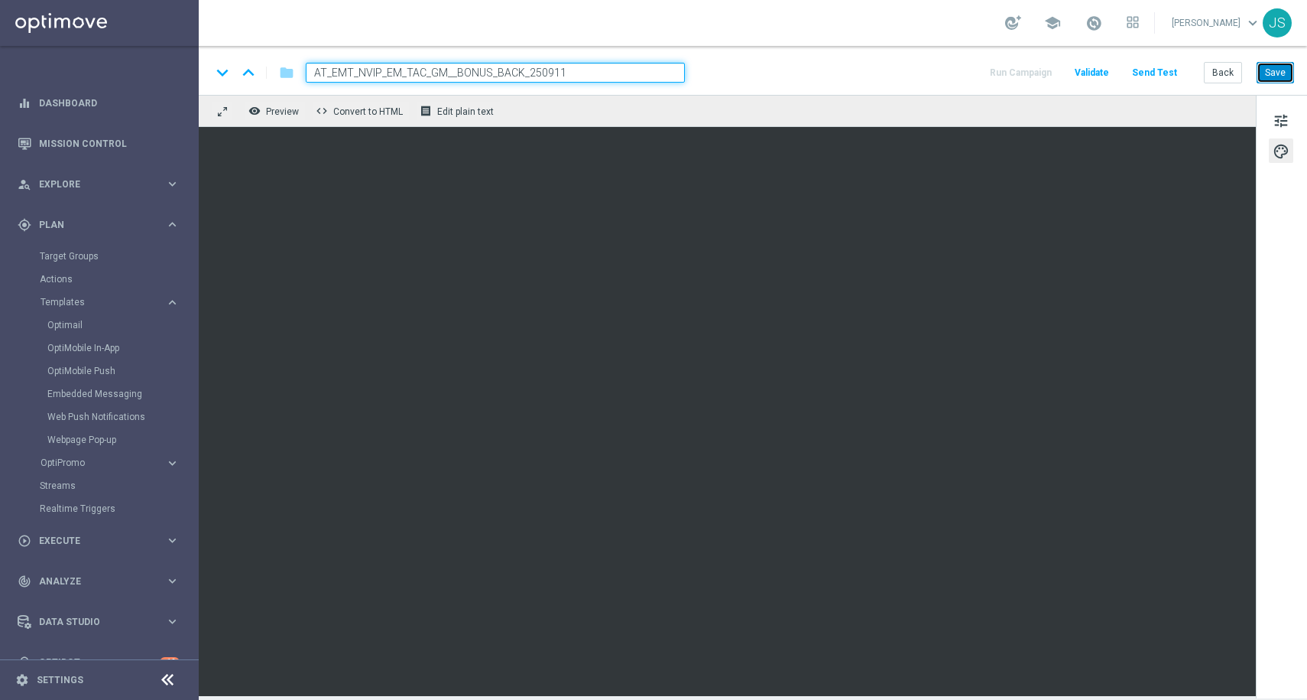
click at [1278, 71] on button "Save" at bounding box center [1275, 72] width 37 height 21
click at [1269, 72] on button "Save" at bounding box center [1275, 72] width 37 height 21
click at [1264, 63] on button "Save" at bounding box center [1275, 72] width 37 height 21
click at [1272, 83] on div "keyboard_arrow_down keyboard_arrow_up folder AT_EMT_NVIP_EM_TAC_GM__BONUS_BACK_…" at bounding box center [753, 70] width 1109 height 49
click at [1272, 71] on button "Save" at bounding box center [1275, 72] width 37 height 21
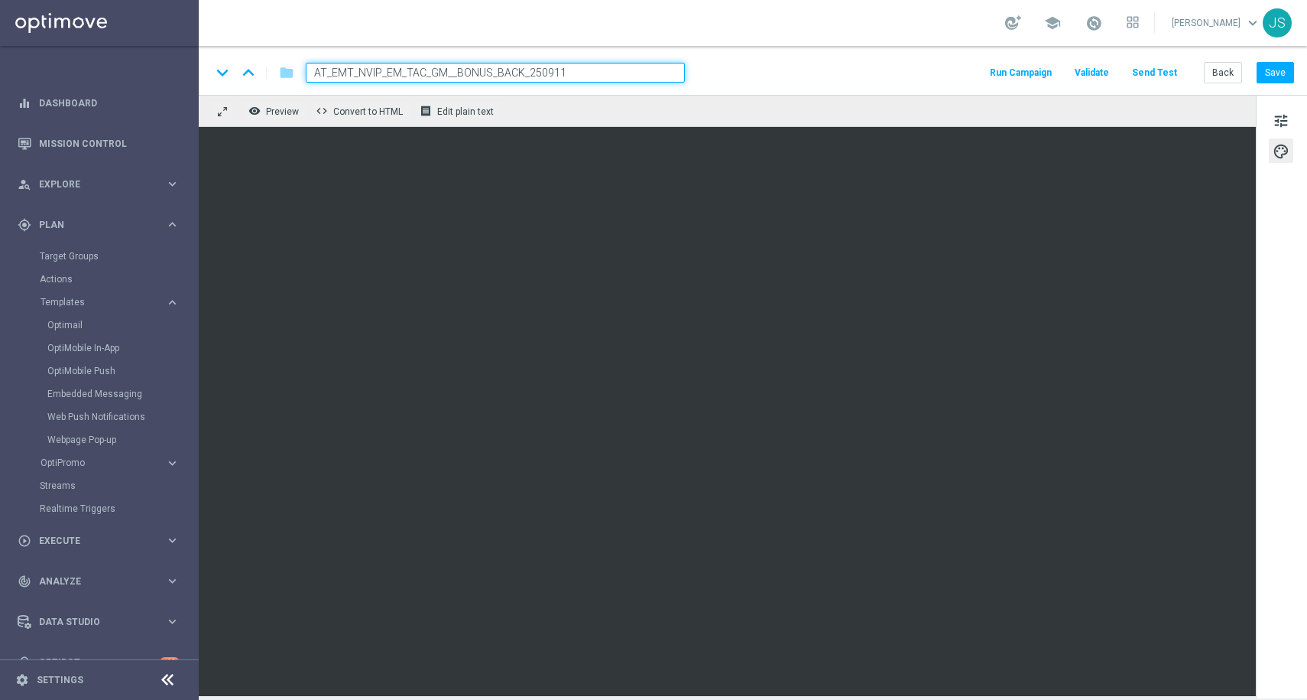
click at [1168, 70] on button "Send Test" at bounding box center [1155, 73] width 50 height 21
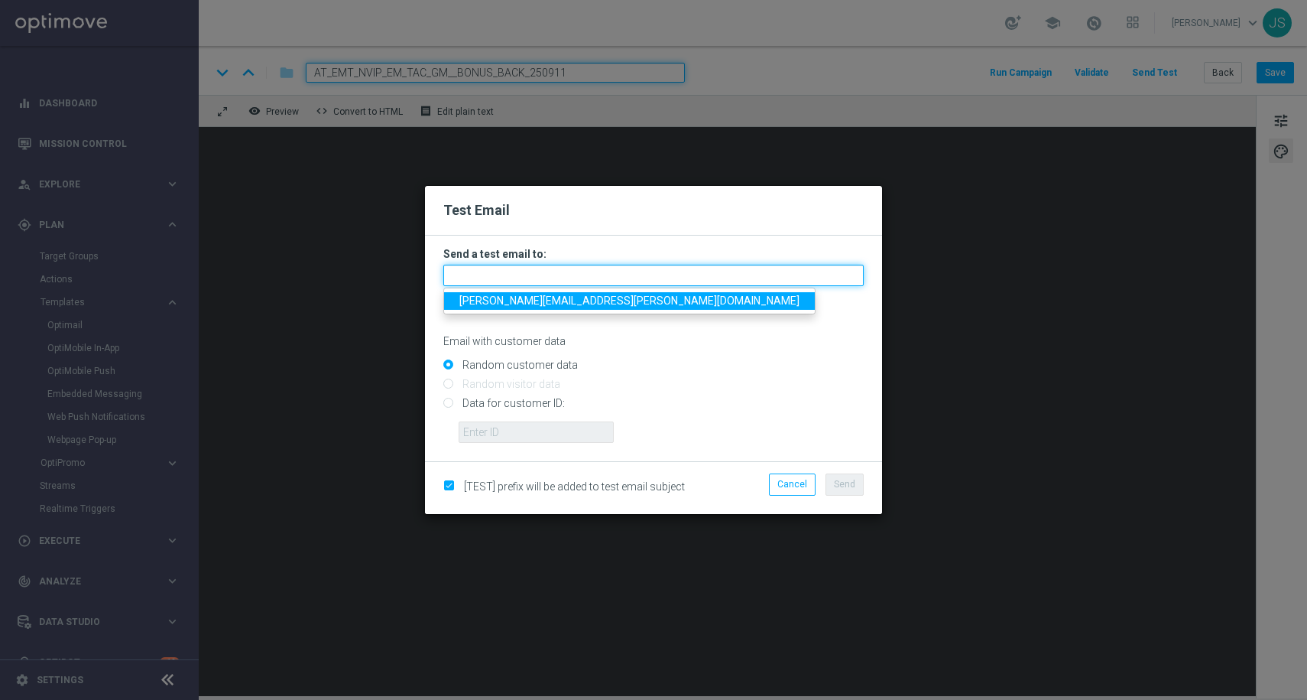
click at [495, 283] on input "text" at bounding box center [653, 275] width 421 height 21
click at [490, 300] on span "jessica.schmitt@lottoland.com" at bounding box center [630, 300] width 340 height 12
type input "jessica.schmitt@lottoland.com"
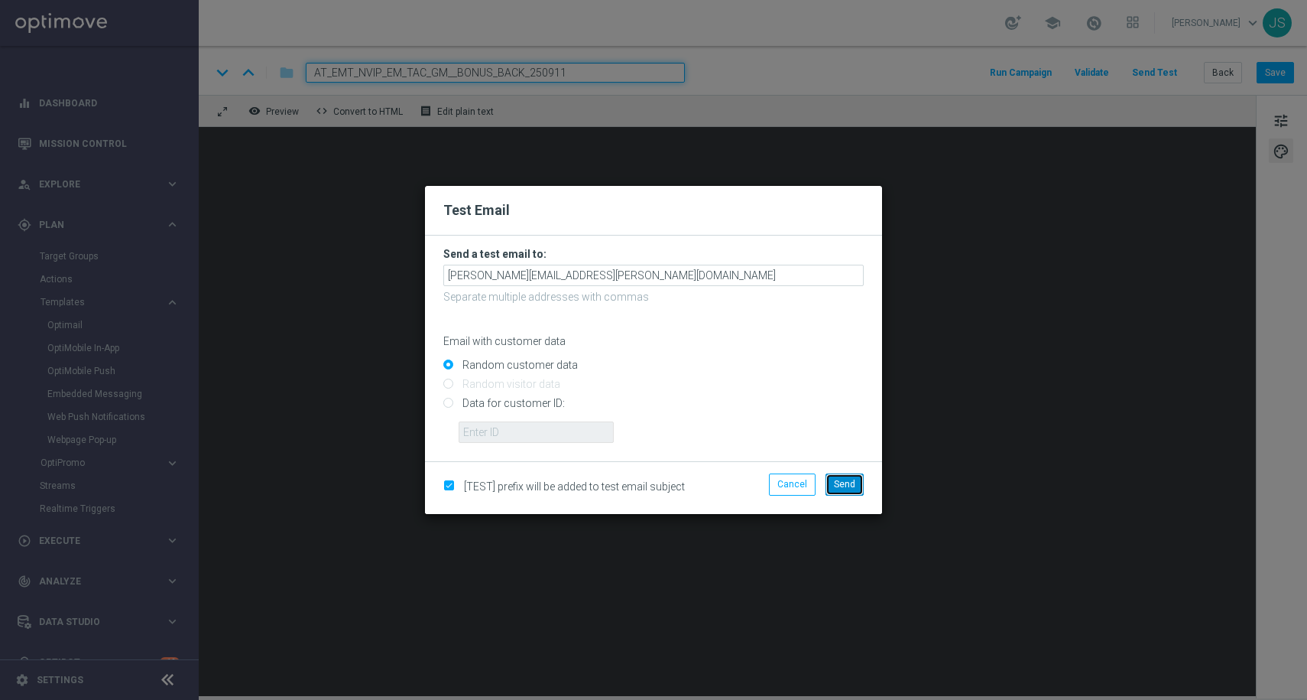
click at [846, 479] on span "Send" at bounding box center [844, 484] width 21 height 11
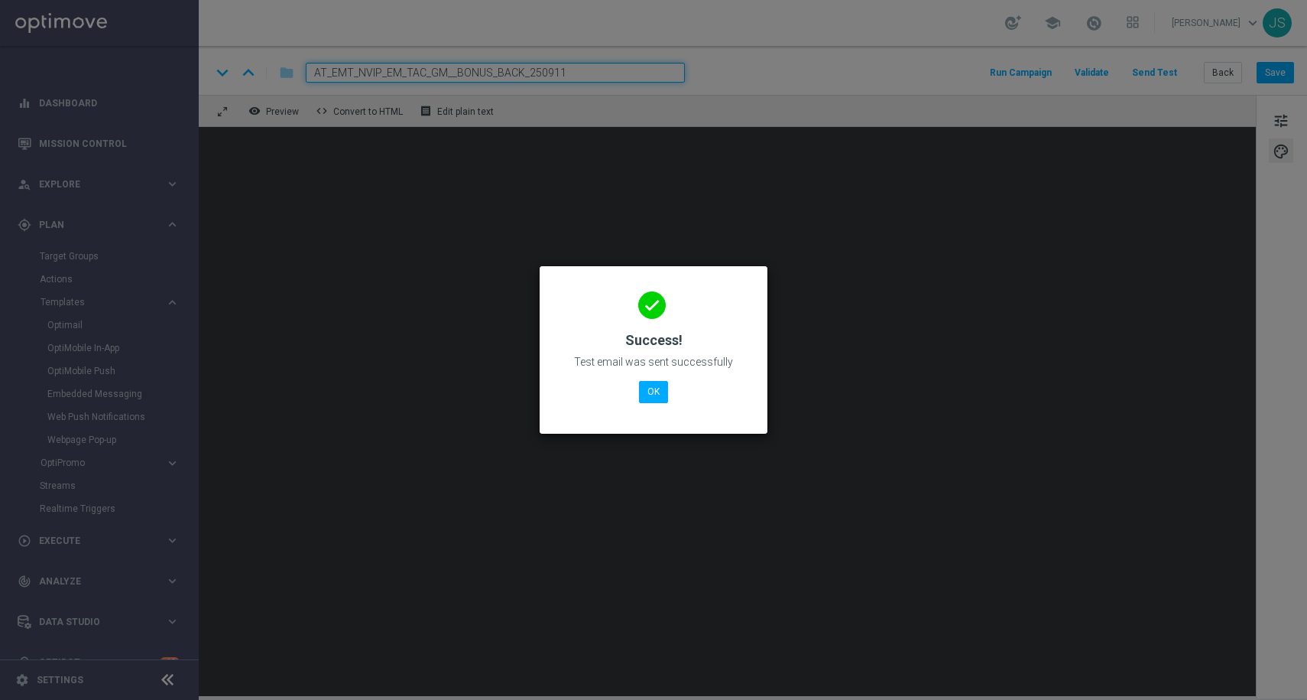
click at [674, 386] on div "done Success! Test email was sent successfully OK" at bounding box center [653, 347] width 191 height 133
click at [658, 387] on button "OK" at bounding box center [653, 391] width 29 height 21
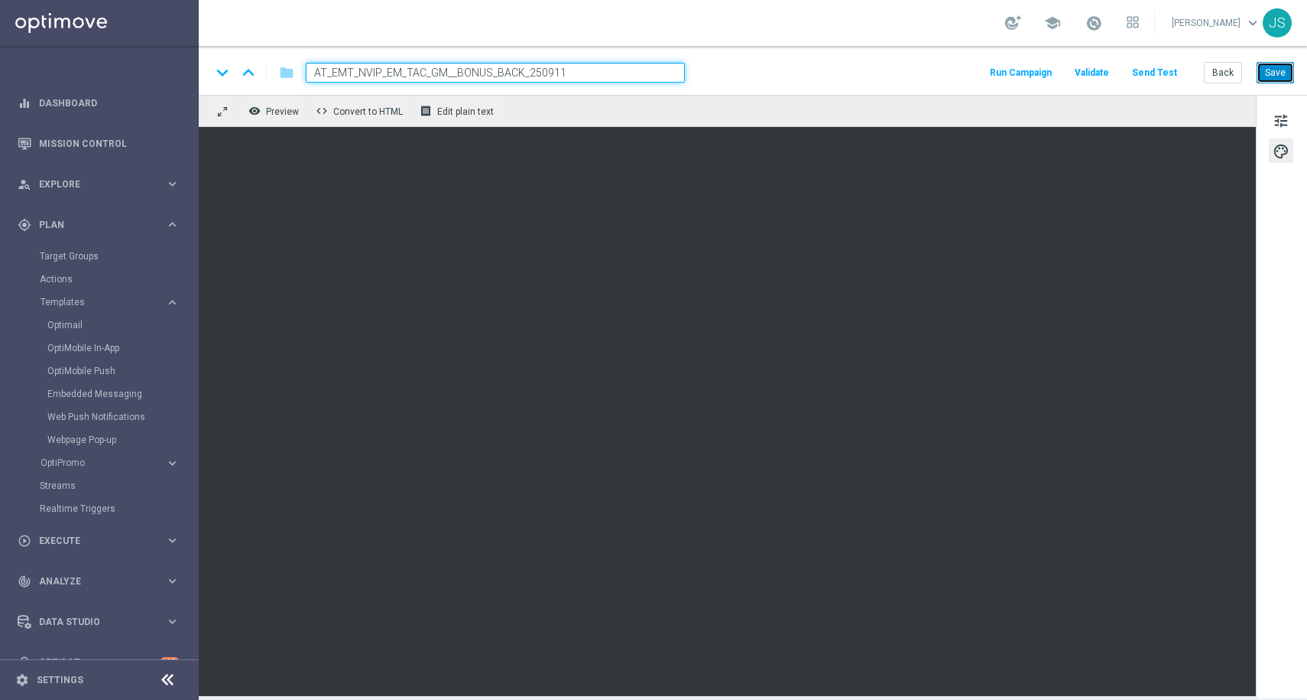
click at [1284, 80] on button "Save" at bounding box center [1275, 72] width 37 height 21
click at [75, 324] on link "Optimail" at bounding box center [103, 325] width 112 height 12
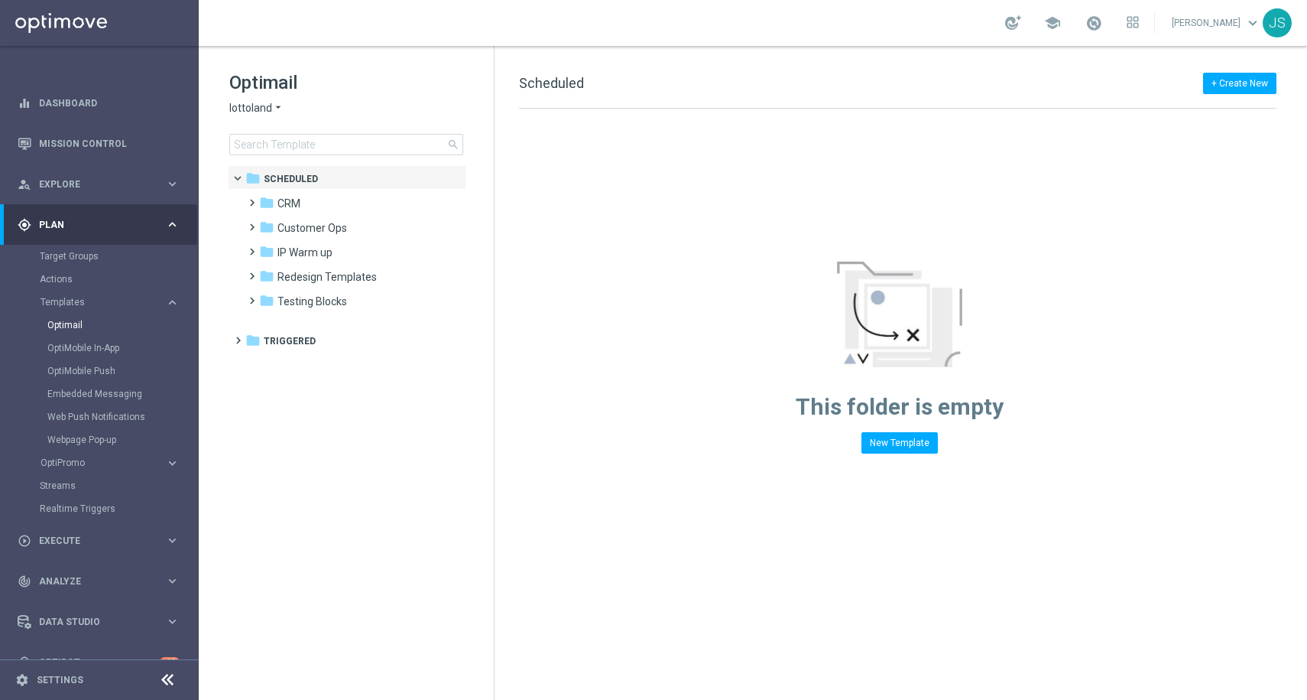
click at [76, 336] on section "Optimail OptiMobile In-App OptiMobile Push Embedded Messaging Web Push Notifica…" at bounding box center [119, 382] width 158 height 138
click at [252, 199] on span at bounding box center [248, 196] width 7 height 6
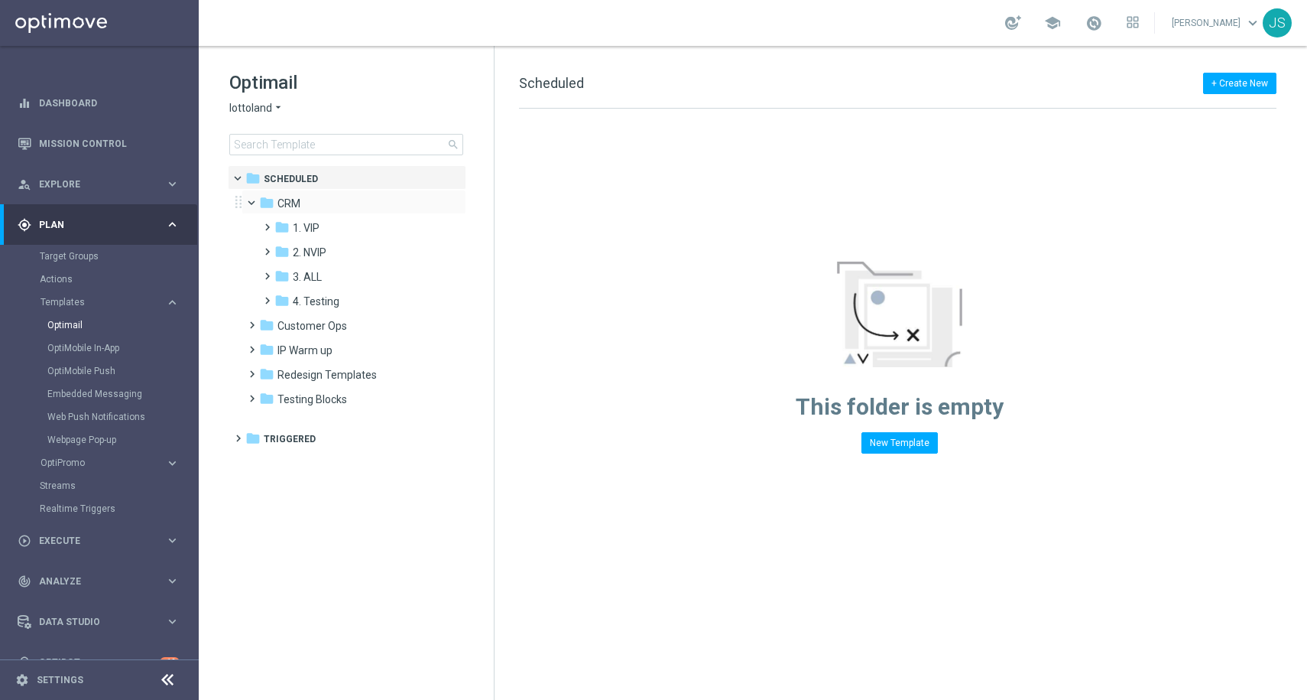
click at [255, 201] on span at bounding box center [258, 199] width 6 height 7
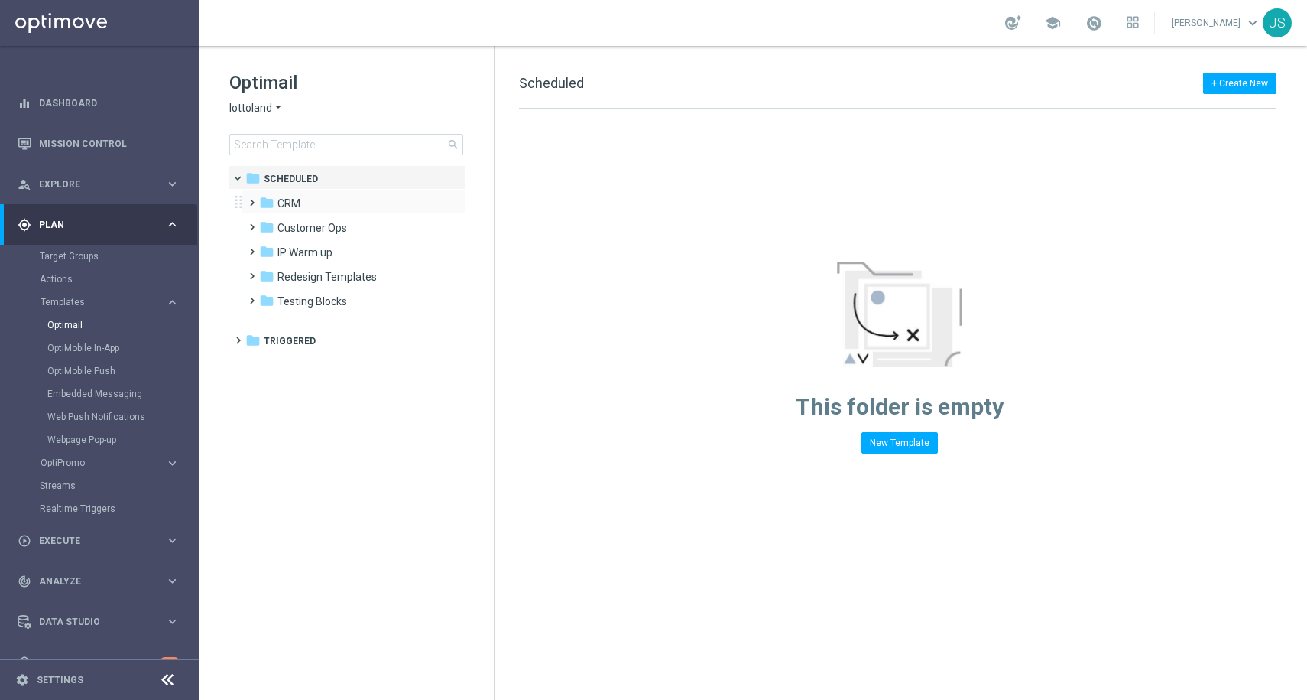
click at [252, 199] on span at bounding box center [248, 196] width 7 height 6
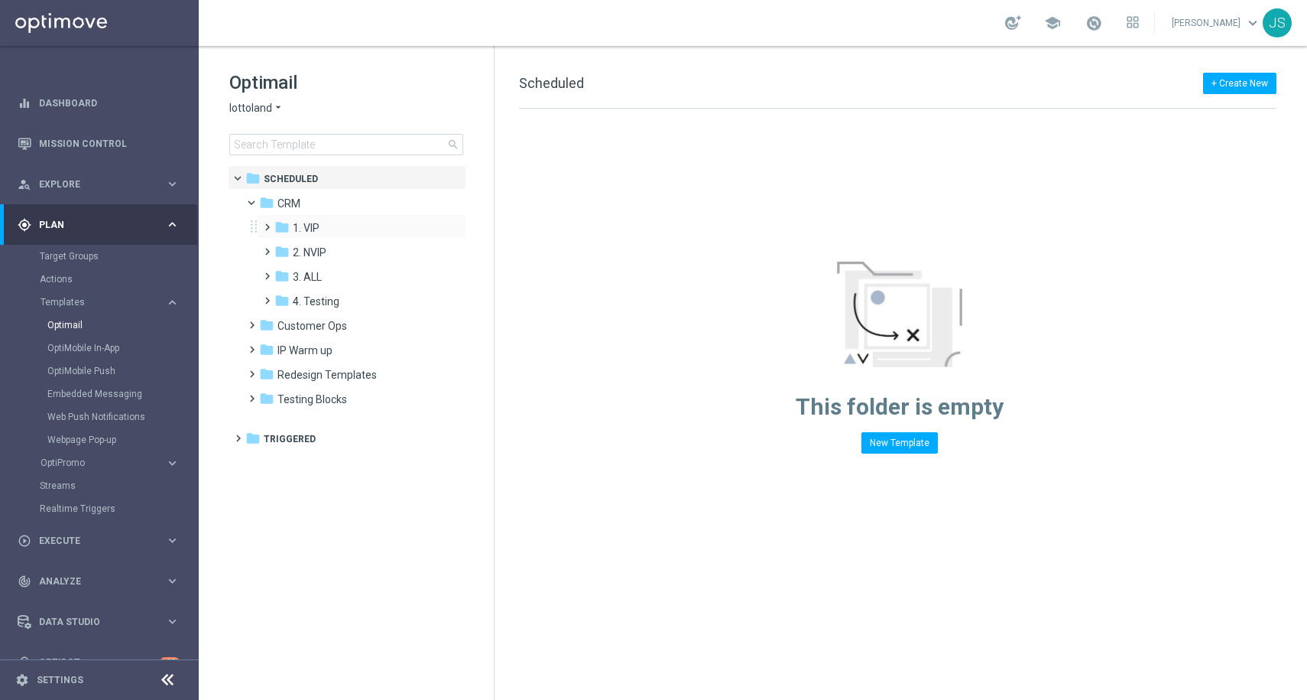
click at [260, 238] on div "folder 1. VIP more_vert" at bounding box center [362, 226] width 210 height 24
click at [265, 223] on span at bounding box center [264, 220] width 7 height 6
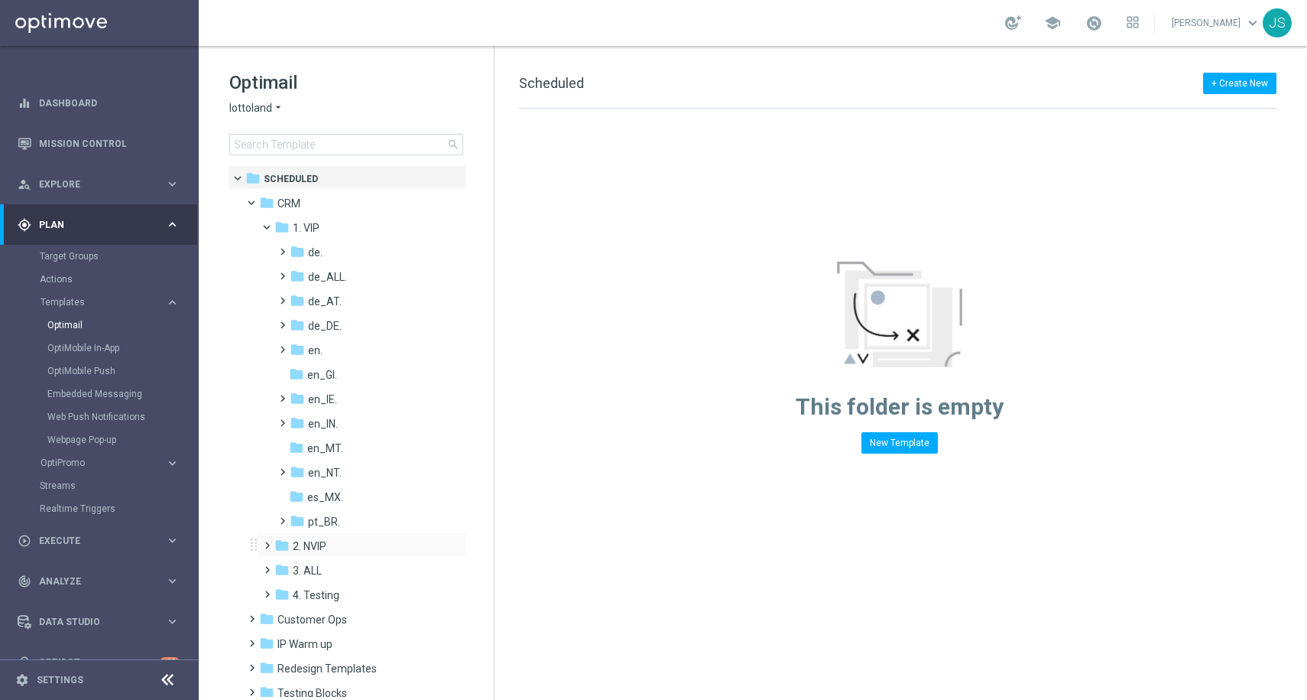
click at [267, 541] on span at bounding box center [264, 538] width 7 height 6
click at [255, 200] on span at bounding box center [258, 199] width 6 height 7
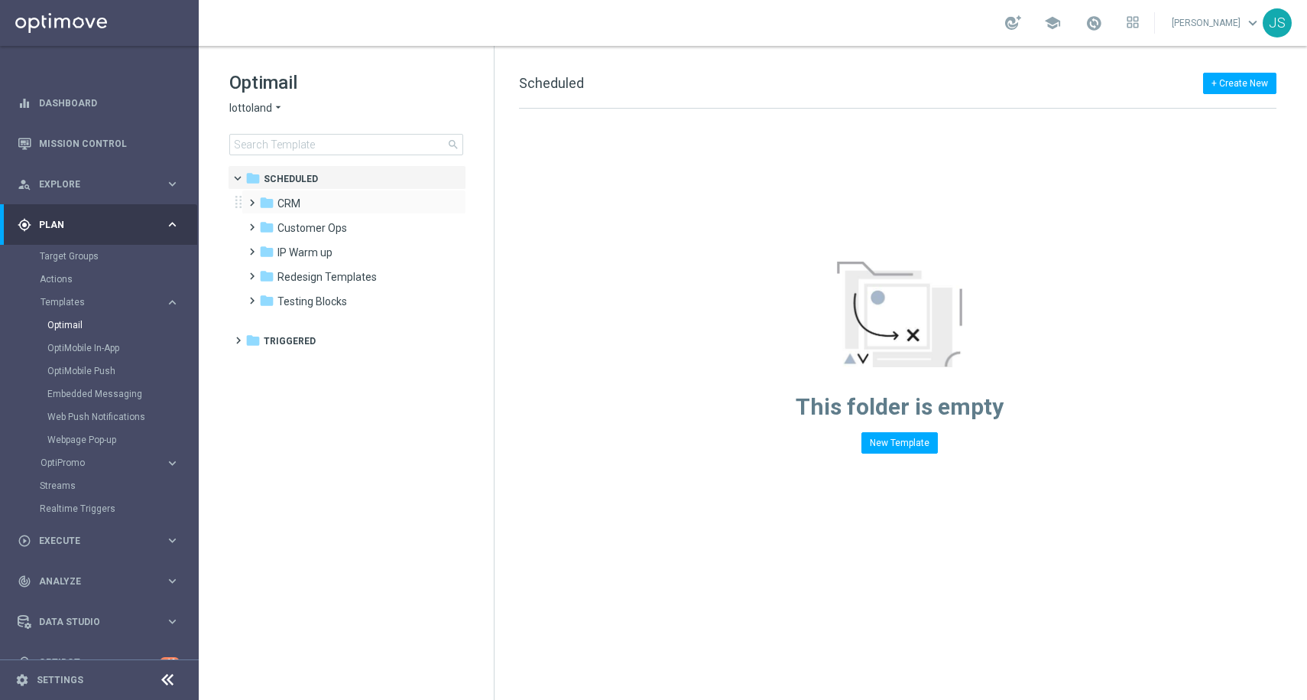
click at [248, 199] on span at bounding box center [248, 196] width 7 height 6
